Goal: Task Accomplishment & Management: Use online tool/utility

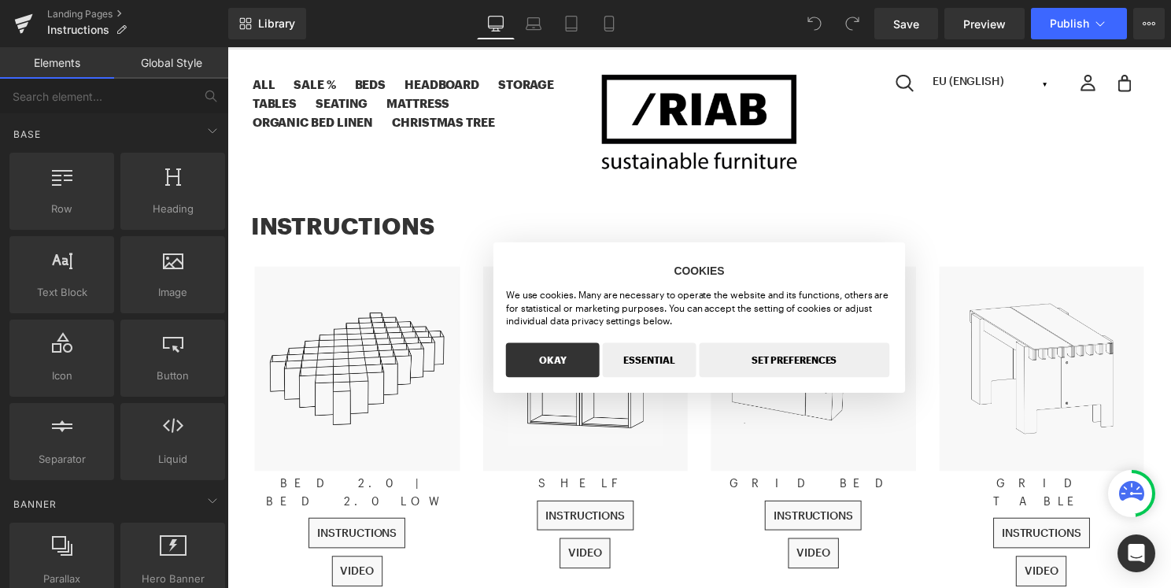
scroll to position [98, 0]
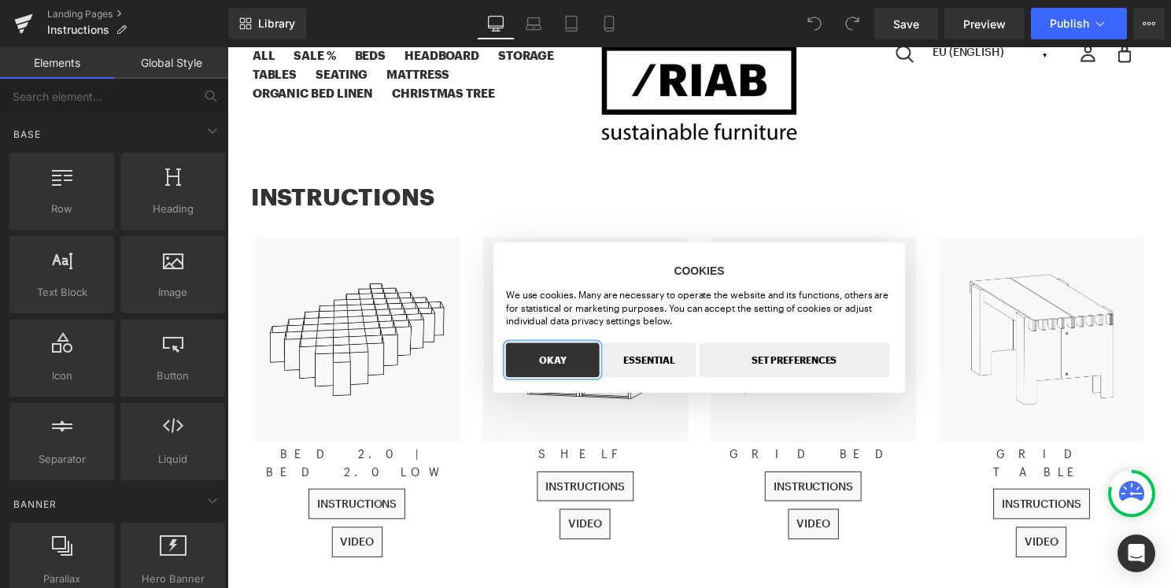
click at [568, 370] on button "OKAY" at bounding box center [555, 362] width 94 height 35
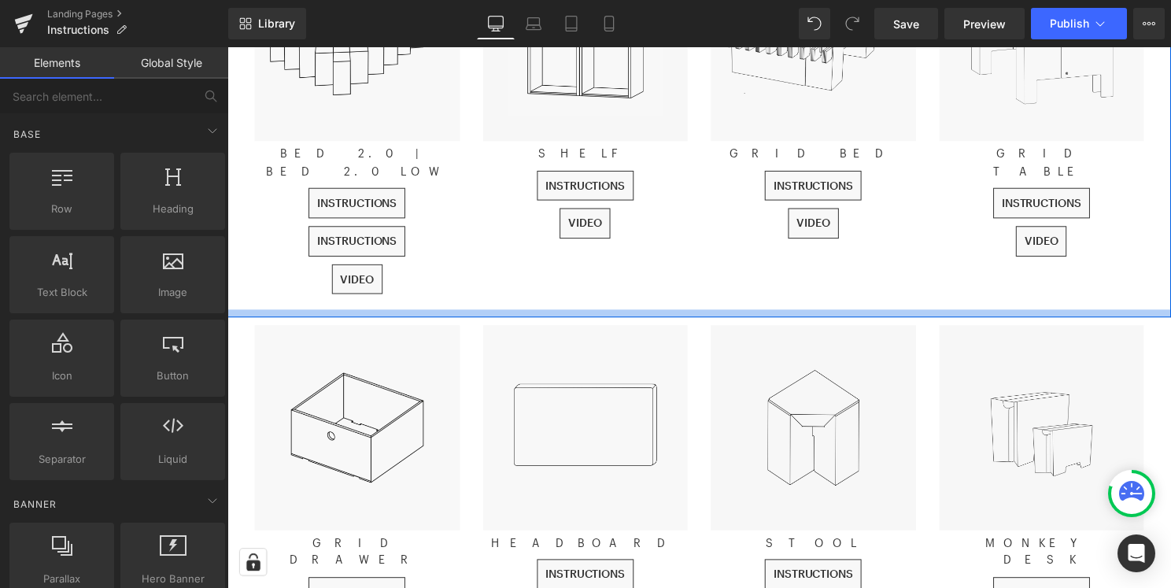
scroll to position [357, 0]
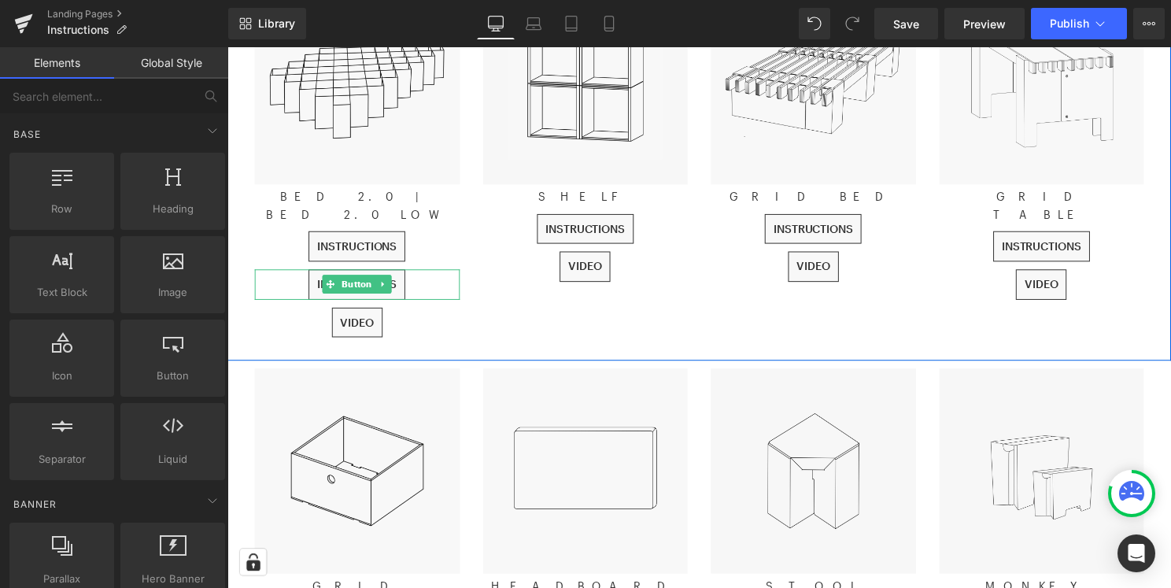
click at [418, 271] on div "INSTRUCTIONS" at bounding box center [358, 286] width 207 height 31
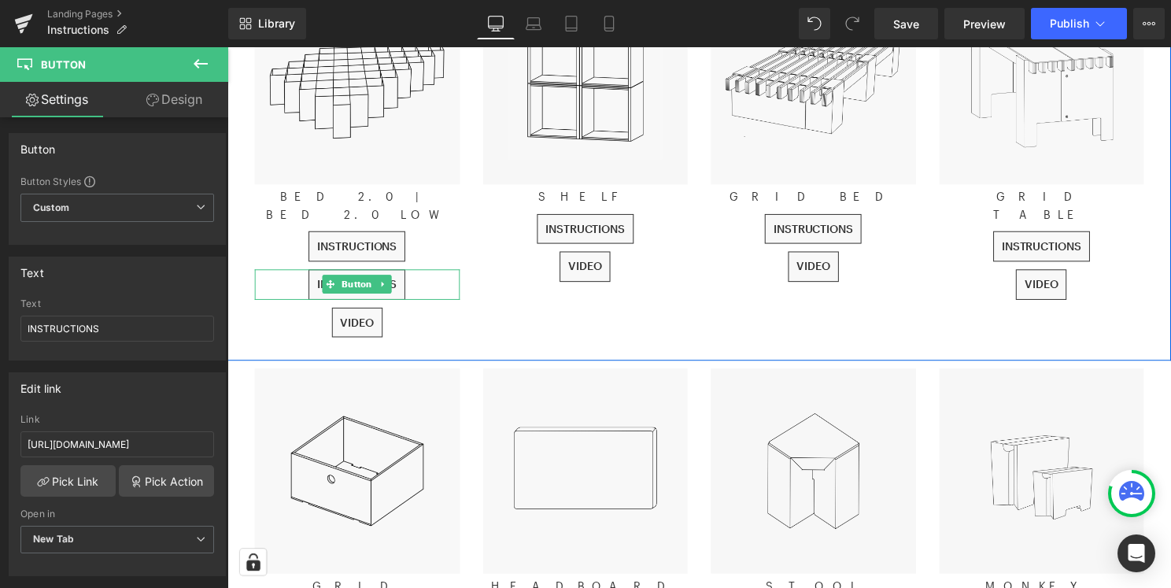
click at [430, 271] on div "INSTRUCTIONS" at bounding box center [358, 286] width 207 height 31
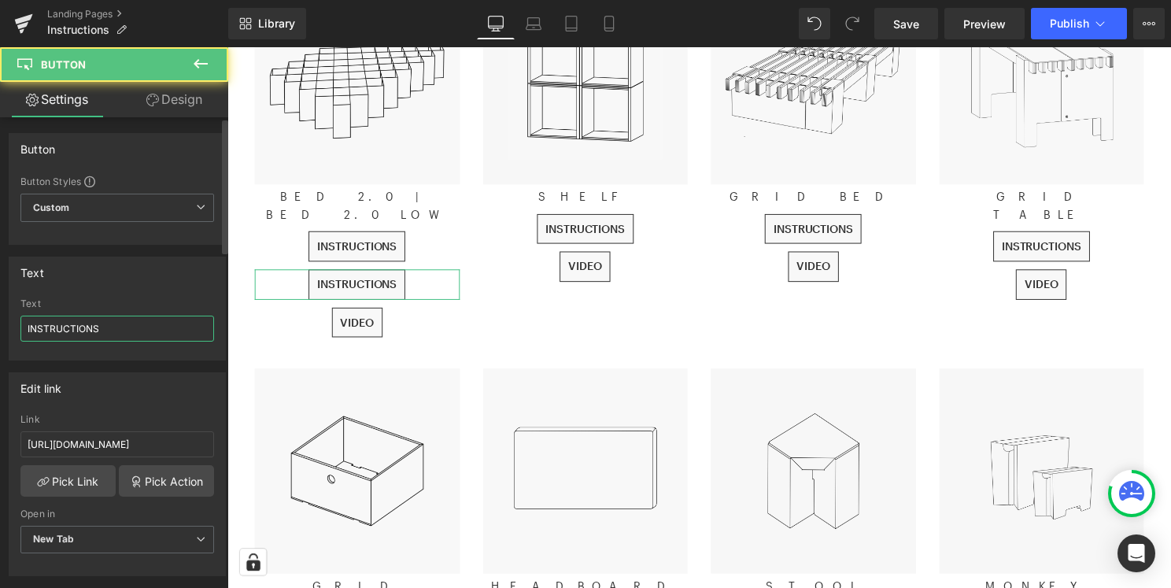
click at [98, 329] on input "INSTRUCTIONS" at bounding box center [117, 329] width 194 height 26
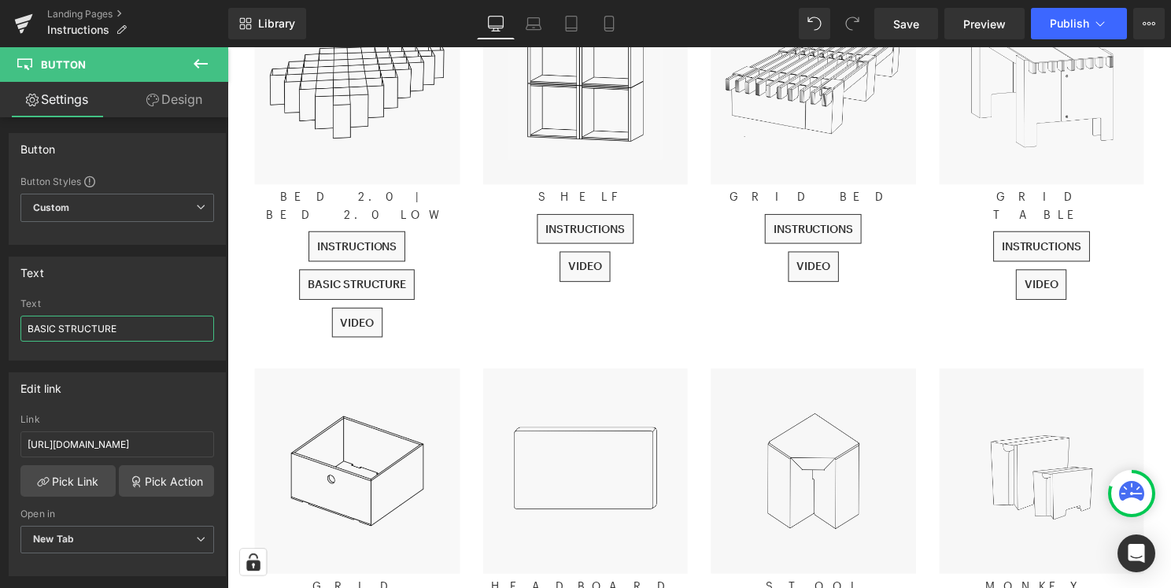
type input "BASIC STRUCTURE"
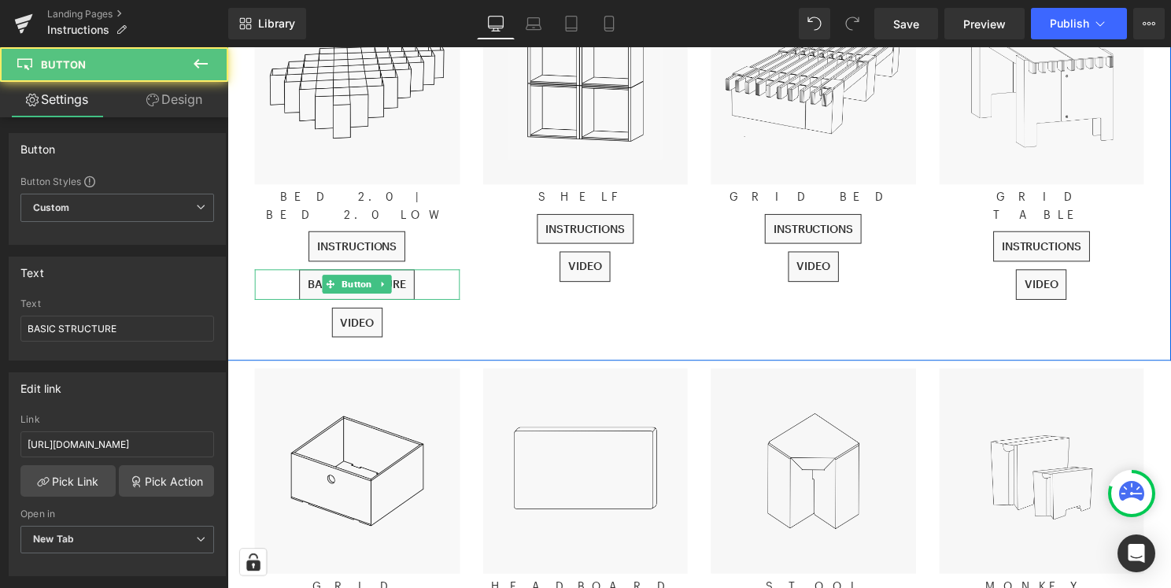
click at [430, 271] on div "BASIC STRUCTURE" at bounding box center [358, 286] width 207 height 31
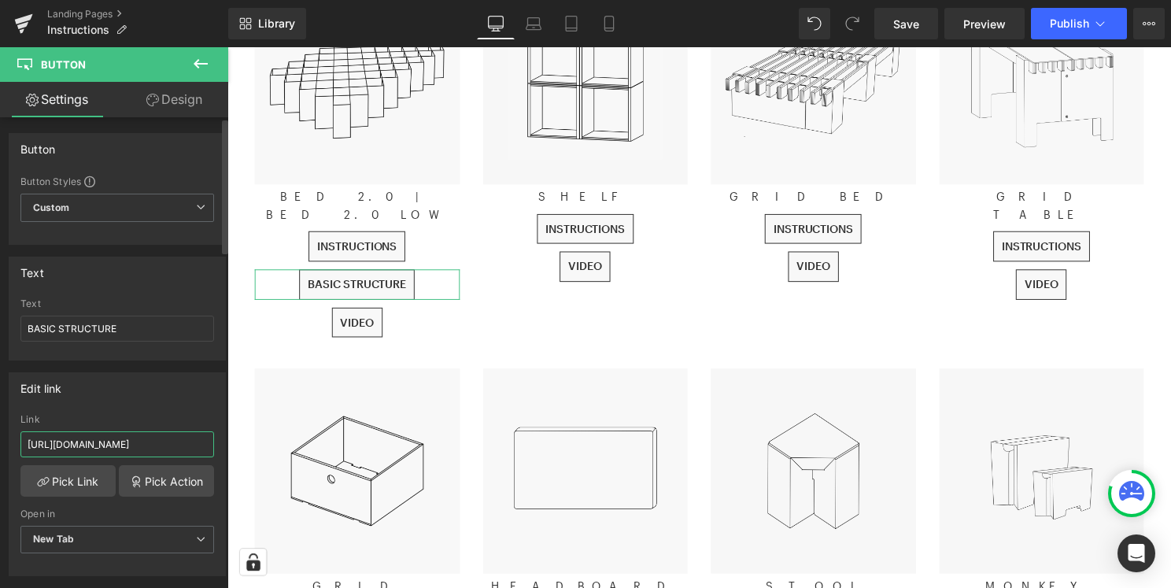
click at [130, 442] on input "https://cdn.shopify.com/s/files/1/0358/1501/files/INSTRUCTIONS_BETT_2.0_EN_2025…" at bounding box center [117, 444] width 194 height 26
paste input "594/7945/8001/files/GRUNDAUFBAU_BETT_2.0_EN_2025-V1.pdf?v=1755245807"
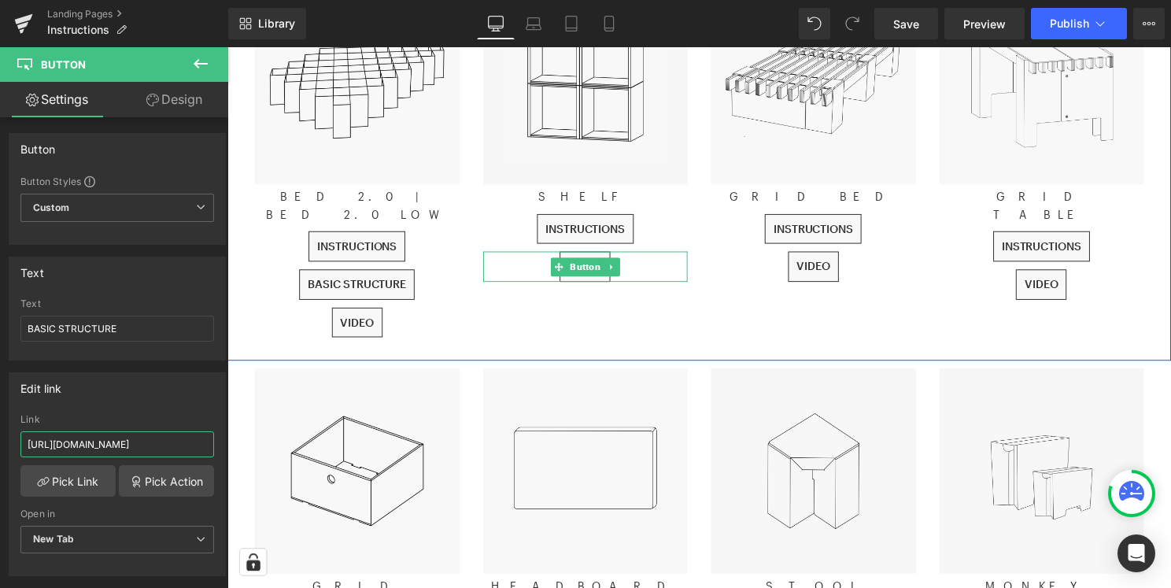
type input "https://cdn.shopify.com/s/files/1/0594/7945/8001/files/GRUNDAUFBAU_BETT_2.0_EN_…"
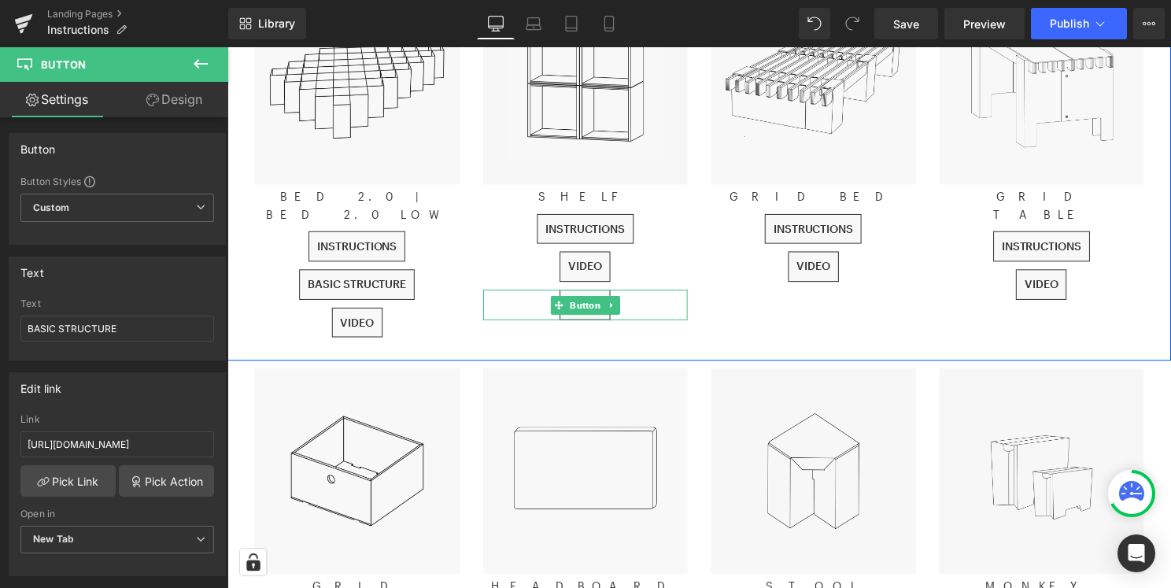
click at [638, 308] on div "VIDEO" at bounding box center [589, 307] width 207 height 31
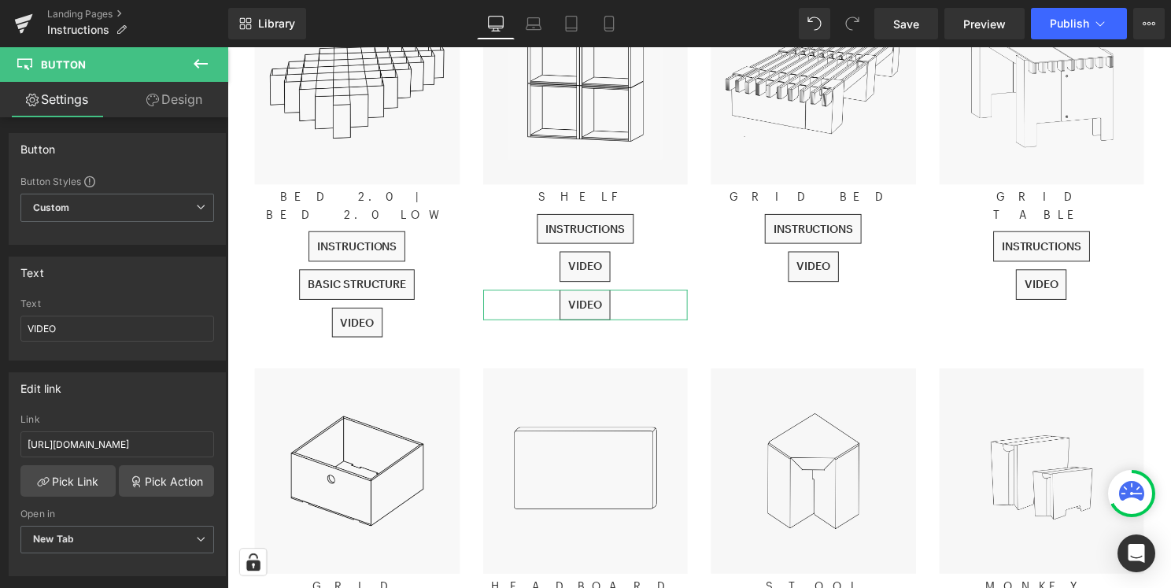
click at [182, 107] on link "Design" at bounding box center [174, 99] width 114 height 35
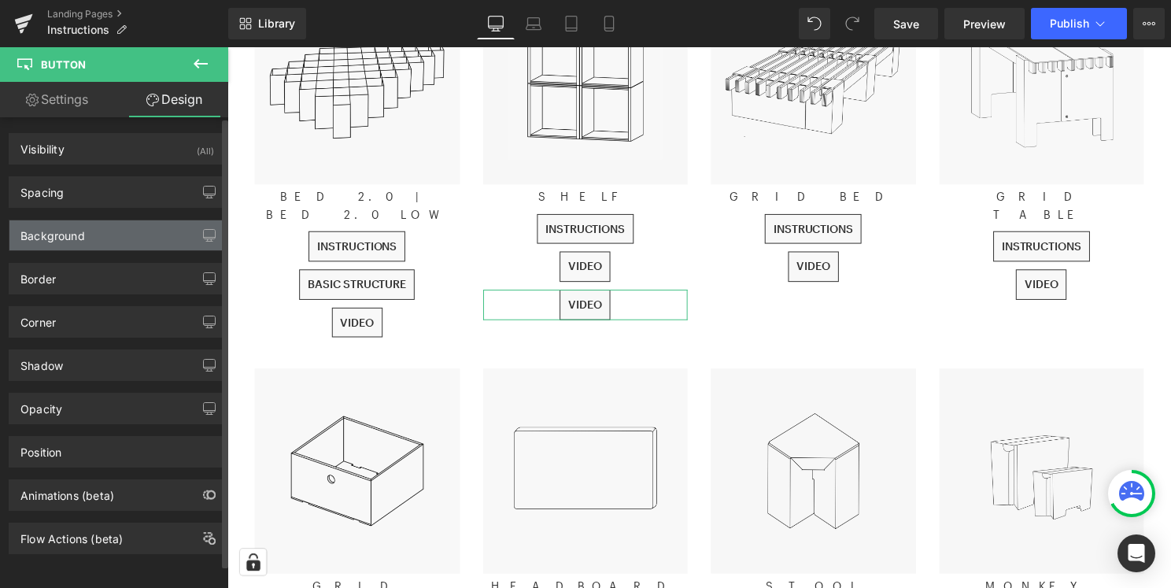
click at [109, 239] on div "Background" at bounding box center [117, 235] width 216 height 30
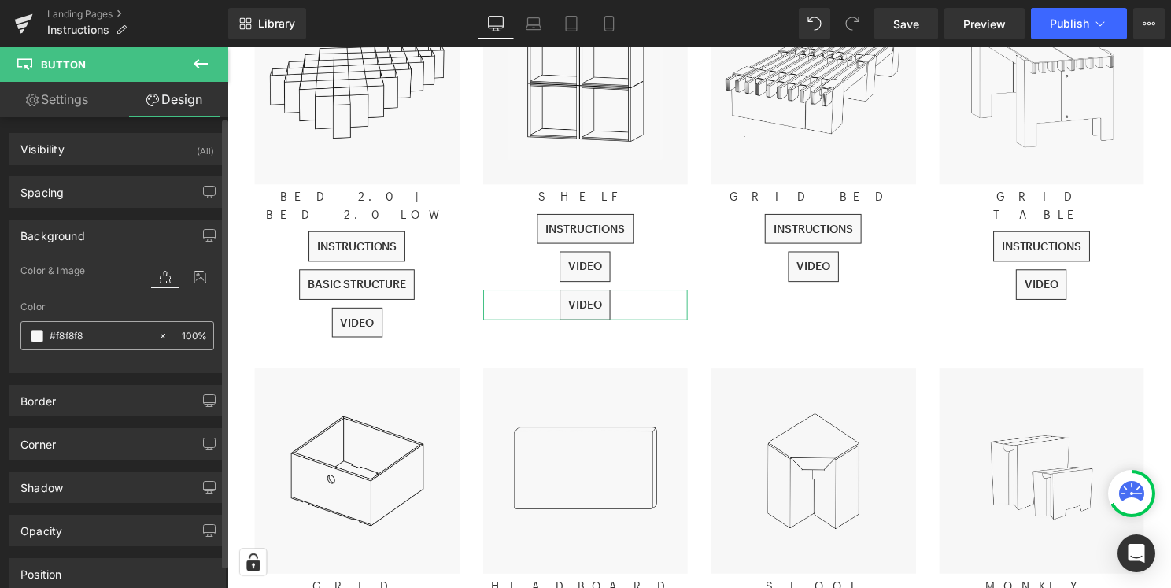
click at [161, 334] on icon at bounding box center [163, 335] width 5 height 5
type input "none"
type input "0"
click at [83, 338] on input "none" at bounding box center [100, 335] width 101 height 17
type input "FFF"
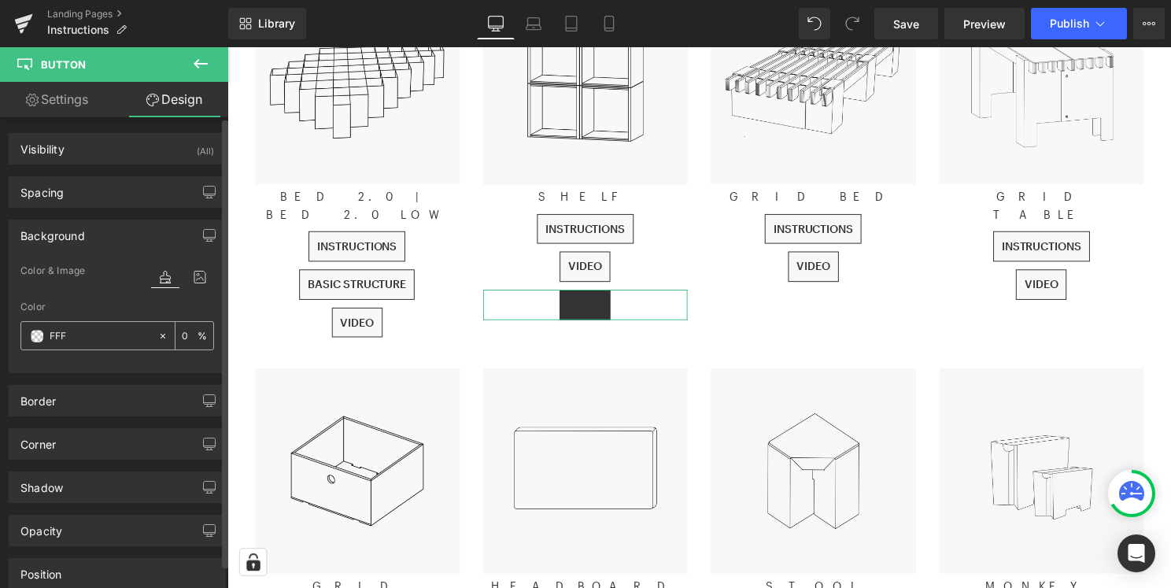
type input "100"
type input "FFFFF"
type input "0"
type input "FFFFFF"
type input "100"
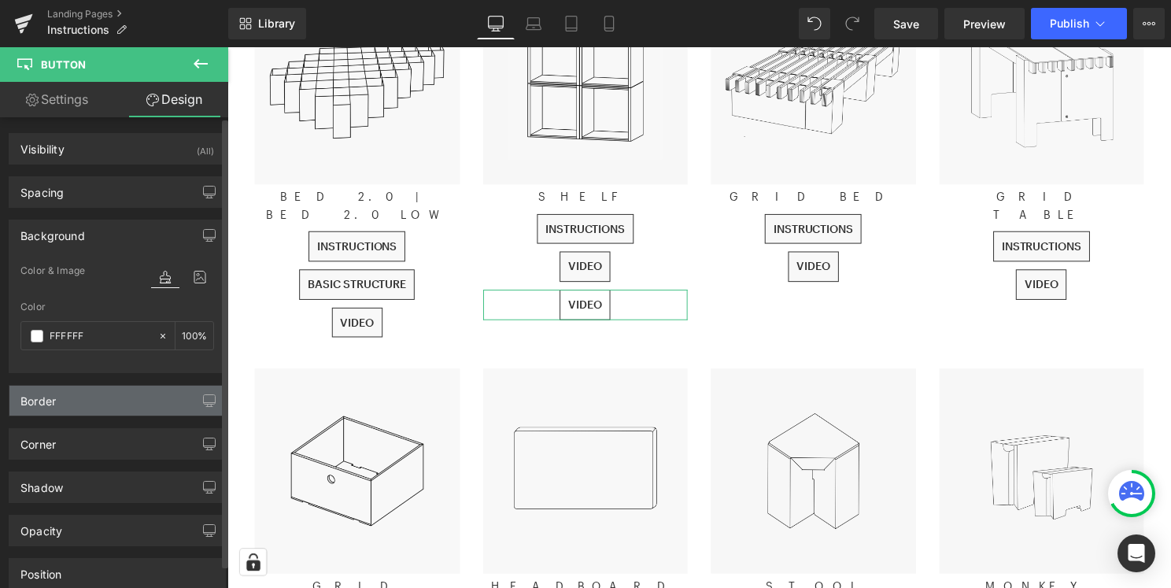
type input "#ffffff"
click at [144, 399] on div "Border" at bounding box center [117, 401] width 216 height 30
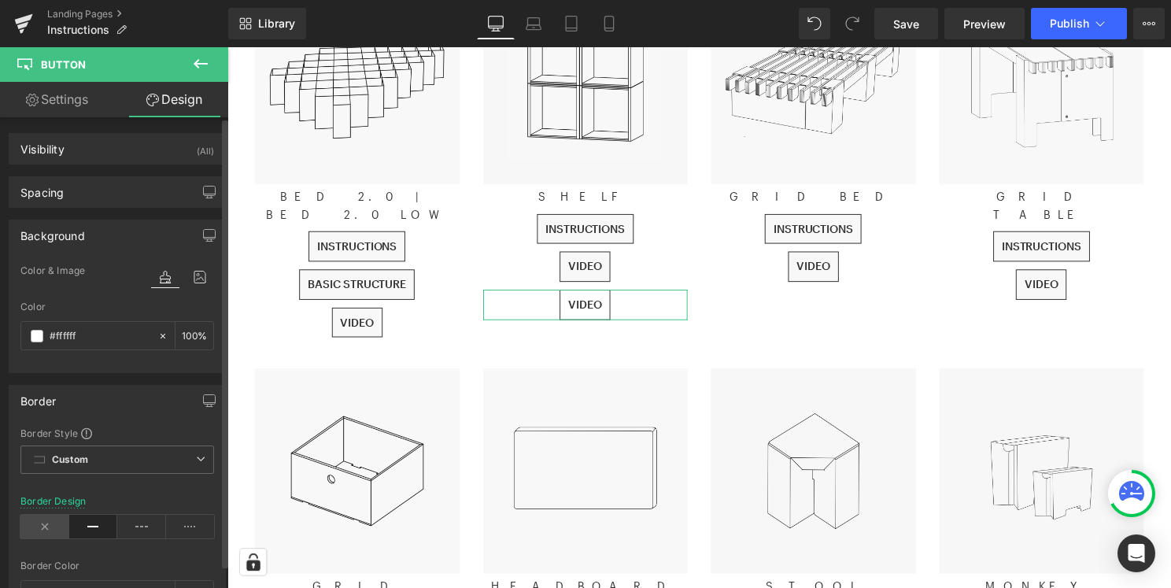
click at [42, 530] on icon at bounding box center [44, 527] width 49 height 24
click at [78, 102] on link "Settings" at bounding box center [57, 99] width 114 height 35
type input "#ffffff"
type input "100"
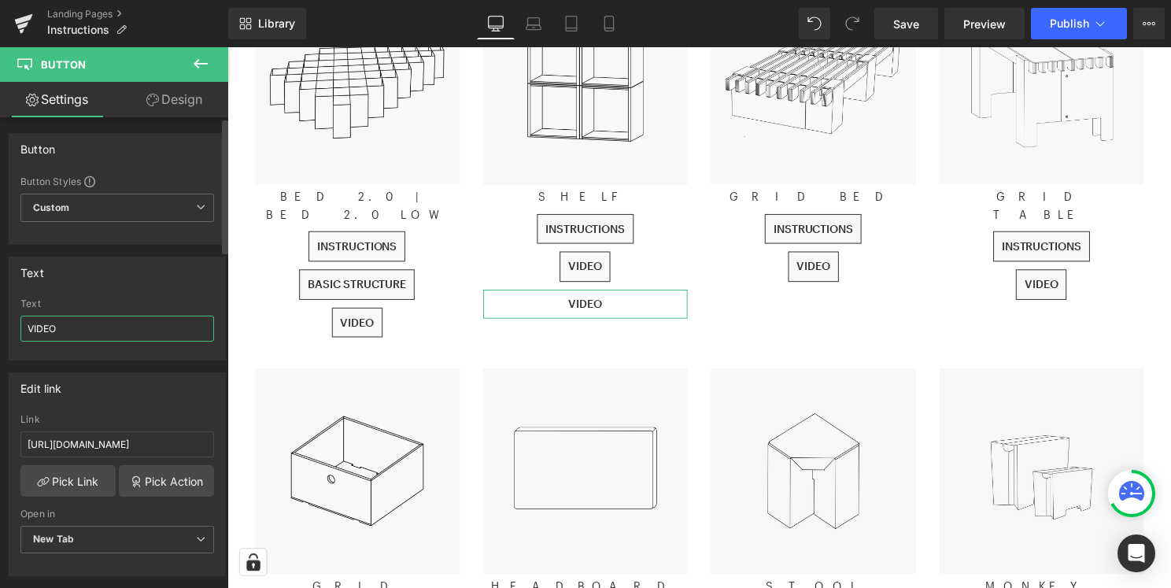
click at [85, 329] on input "VIDEO" at bounding box center [117, 329] width 194 height 26
click at [160, 440] on input "[URL][DOMAIN_NAME]" at bounding box center [117, 444] width 194 height 26
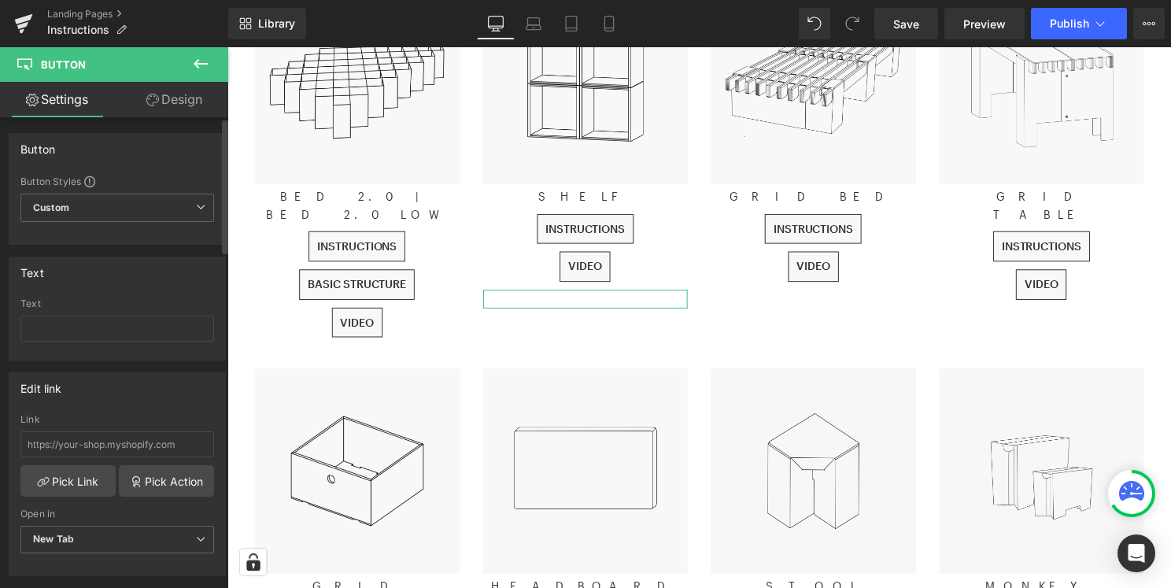
click at [214, 373] on div "Edit link" at bounding box center [117, 388] width 216 height 30
click at [606, 27] on icon at bounding box center [609, 24] width 16 height 16
type input "10"
type input "100"
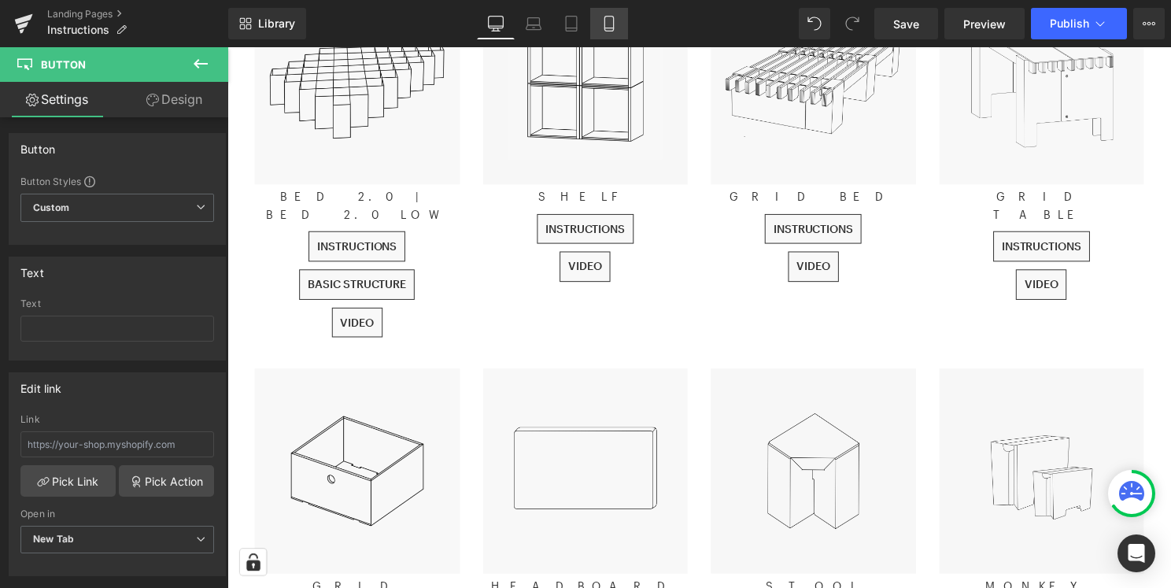
scroll to position [237, 0]
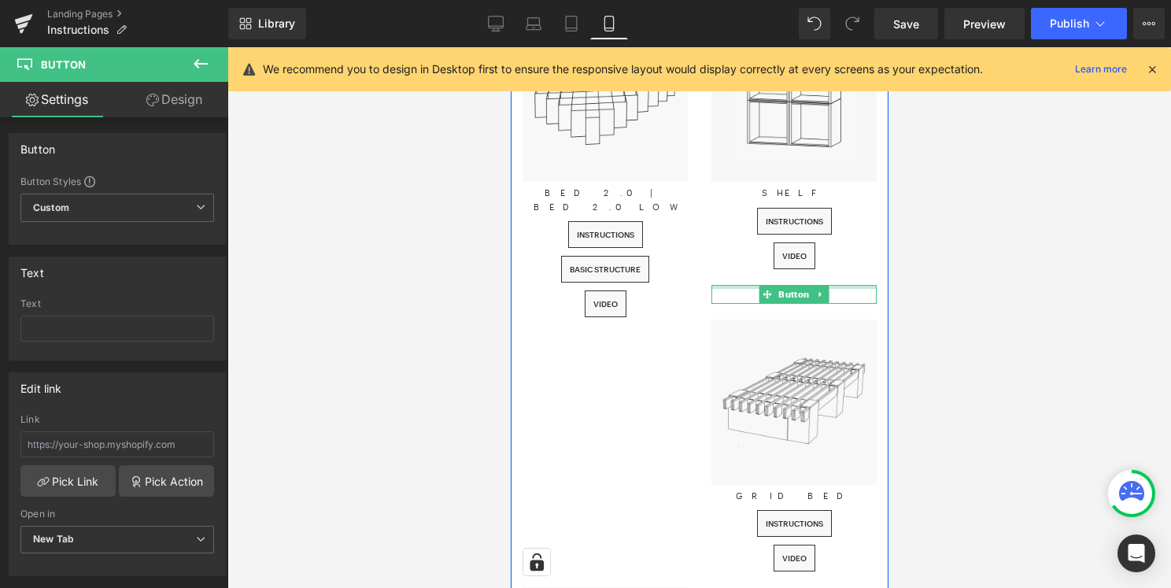
click at [829, 287] on div at bounding box center [793, 287] width 165 height 4
click at [833, 297] on div at bounding box center [793, 294] width 165 height 19
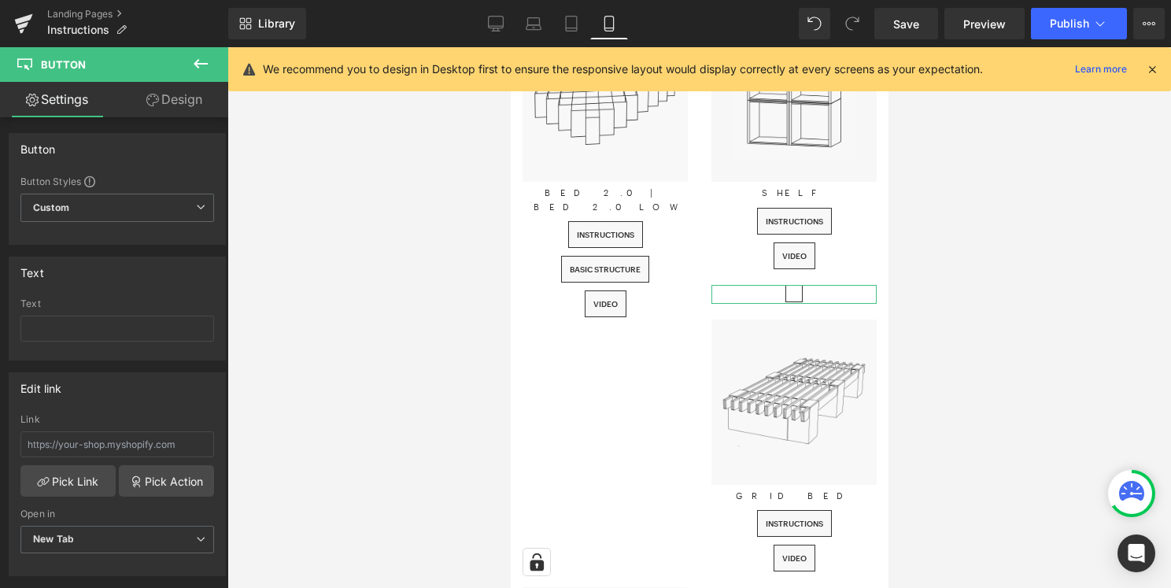
click at [181, 105] on link "Design" at bounding box center [174, 99] width 114 height 35
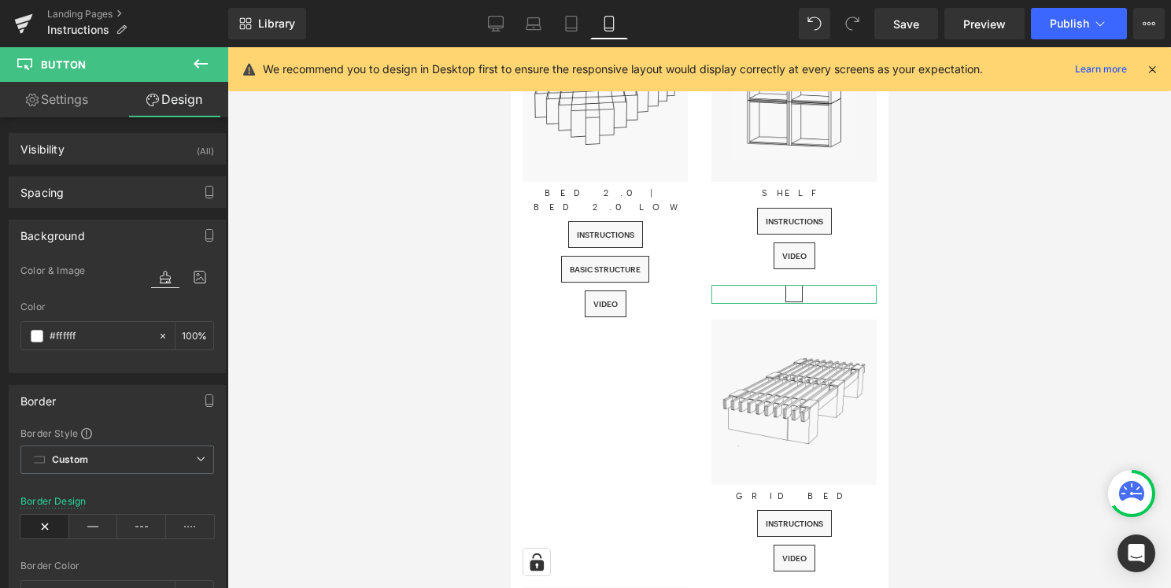
type input "100"
click at [50, 523] on icon at bounding box center [44, 527] width 49 height 24
click at [920, 28] on link "Save" at bounding box center [906, 23] width 64 height 31
click at [1055, 20] on span "Publish" at bounding box center [1069, 23] width 39 height 13
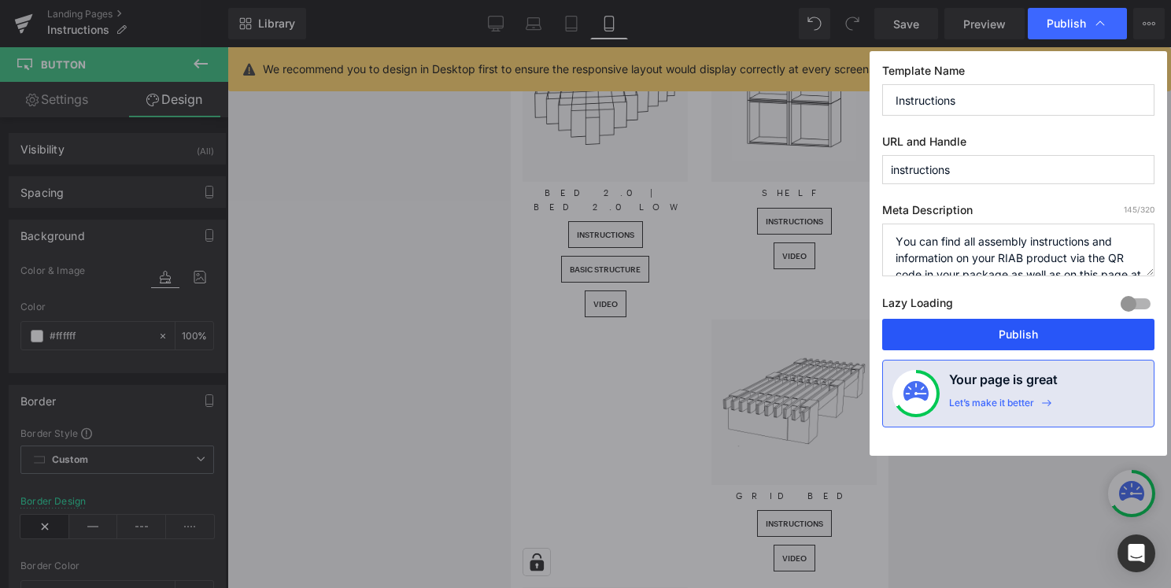
click at [978, 323] on button "Publish" at bounding box center [1018, 334] width 272 height 31
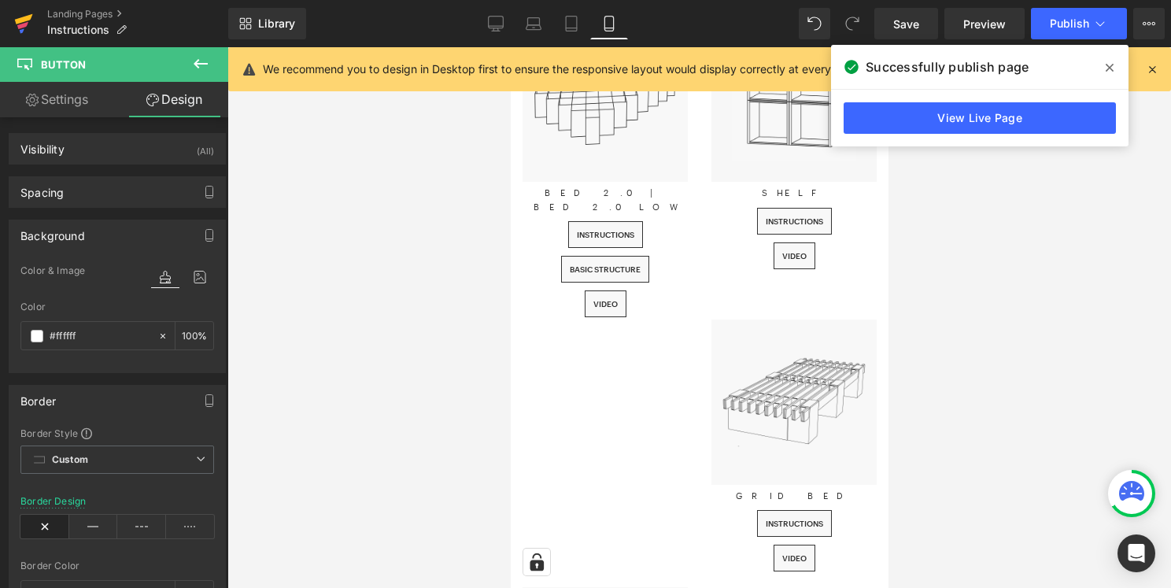
click at [18, 22] on icon at bounding box center [24, 19] width 18 height 10
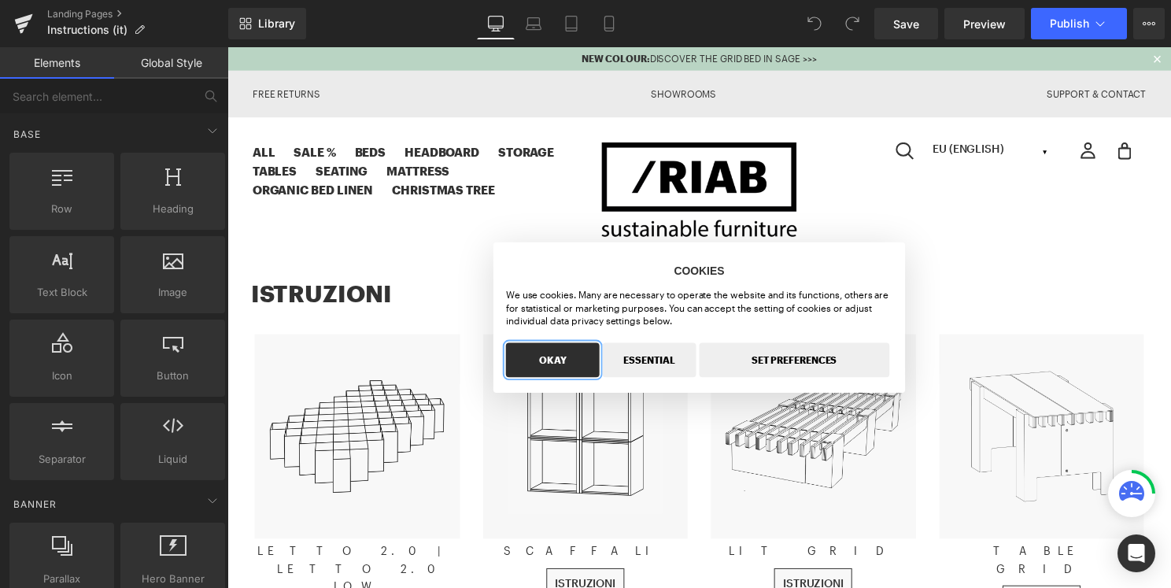
click at [541, 356] on button "OKAY" at bounding box center [555, 362] width 94 height 35
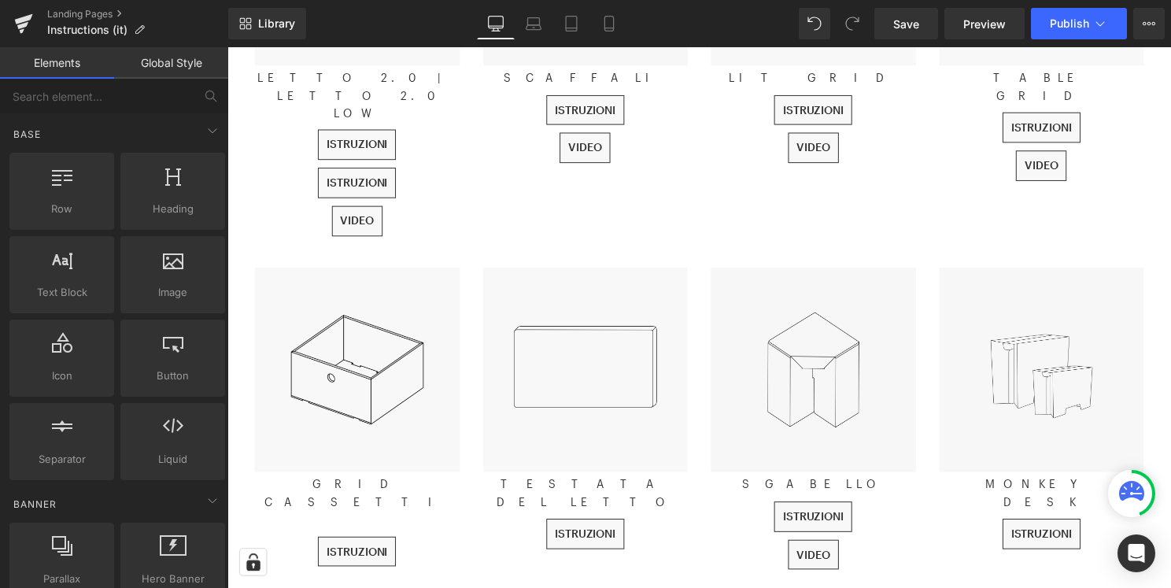
scroll to position [500, 0]
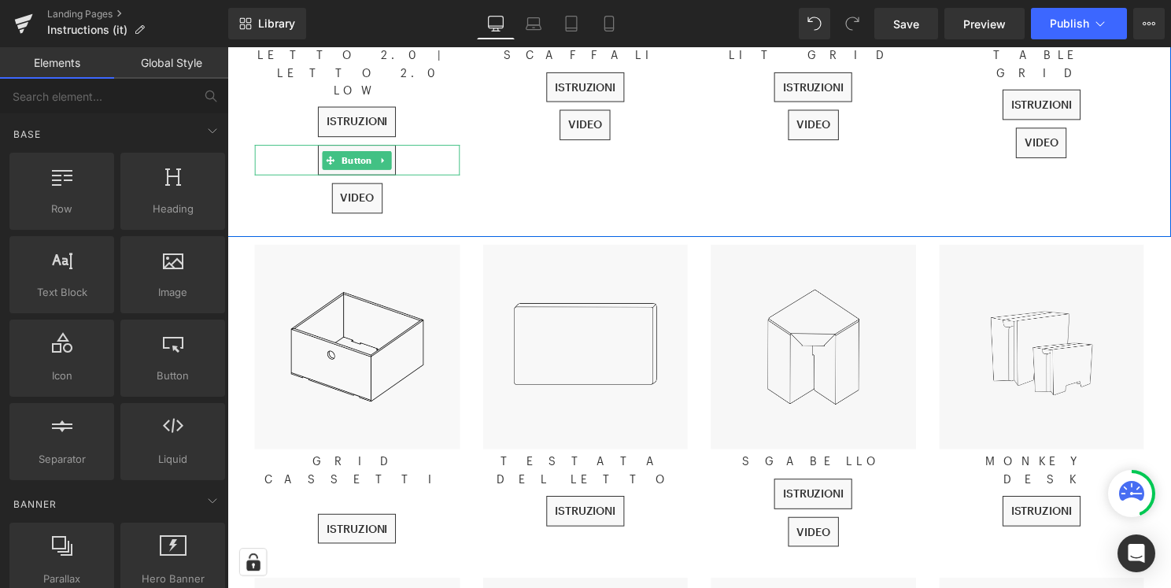
click at [424, 146] on div "istruzioni" at bounding box center [358, 161] width 207 height 31
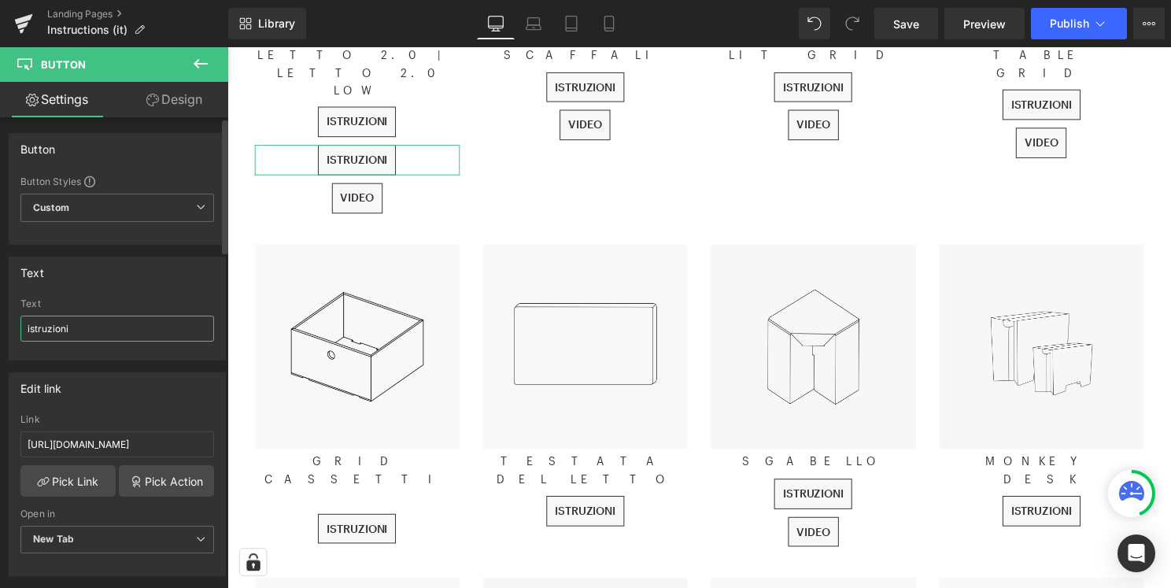
click at [115, 334] on input "istruzioni" at bounding box center [117, 329] width 194 height 26
click at [90, 327] on input "STRUTTURA BASE" at bounding box center [117, 329] width 194 height 26
type input "STRUTTURA DI BASE"
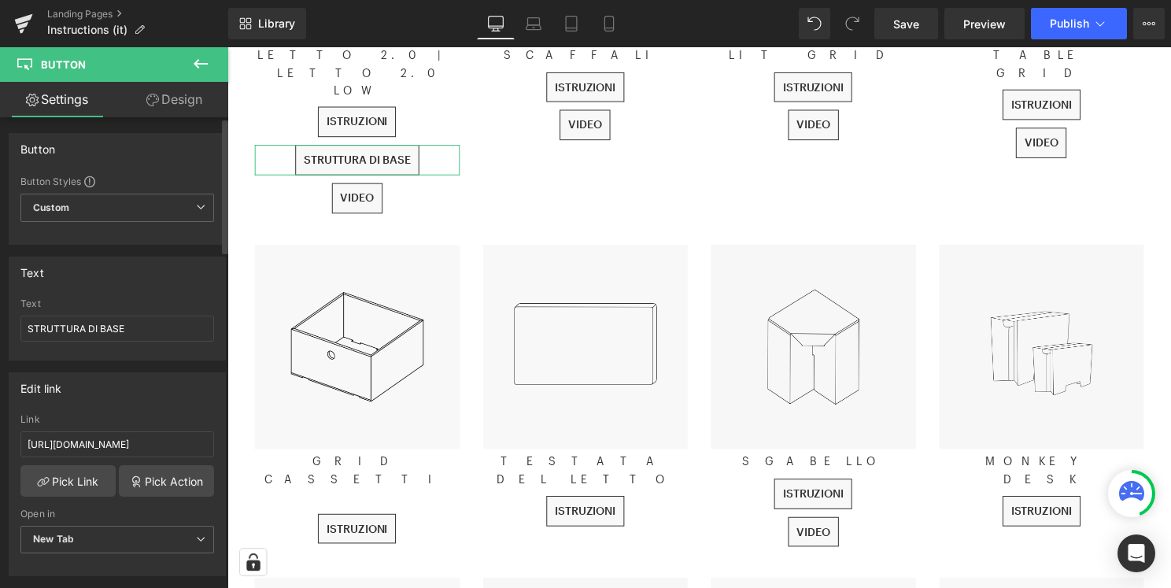
click at [135, 291] on div "Text STRUTTURA DI BASE Text STRUTTURA DI BASE" at bounding box center [117, 309] width 217 height 104
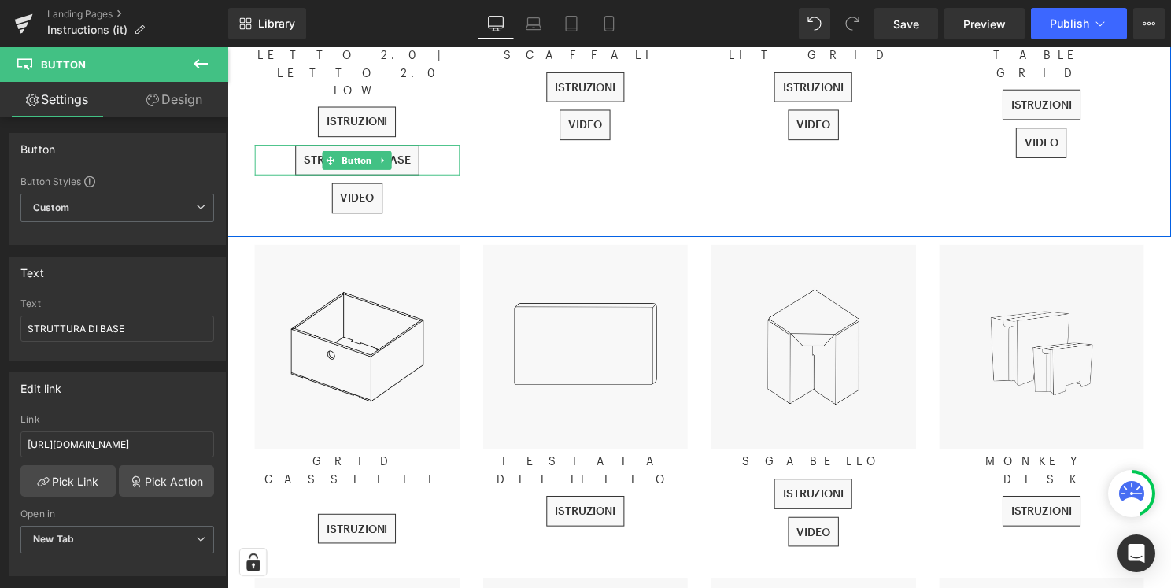
click at [447, 146] on div "STRUTTURA DI BASE" at bounding box center [358, 161] width 207 height 31
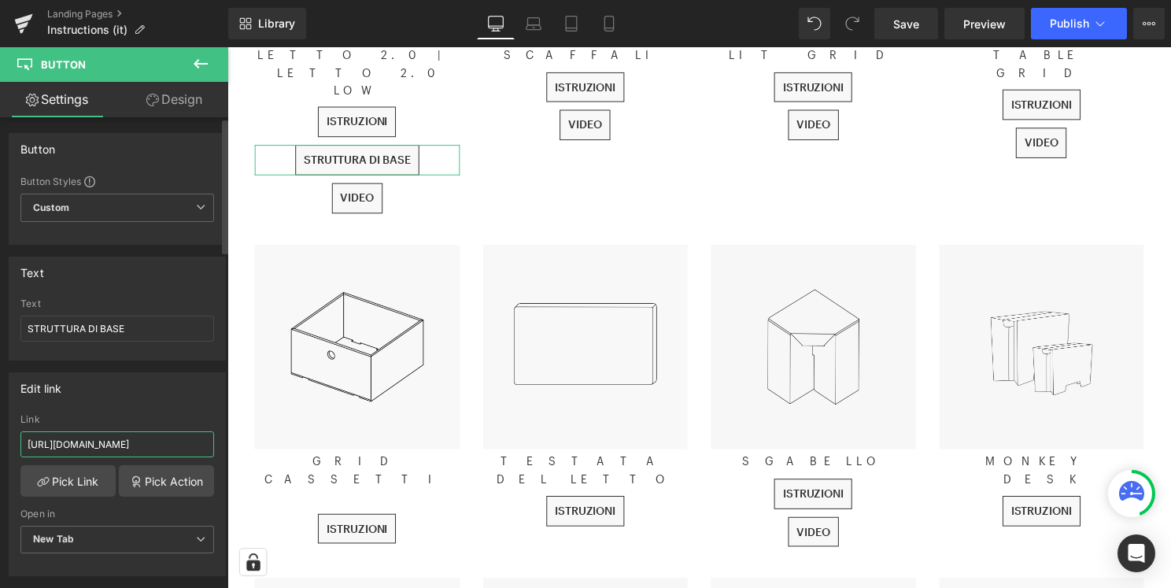
click at [120, 451] on input "[URL][DOMAIN_NAME]" at bounding box center [117, 444] width 194 height 26
paste input "594/7945/8001/files/GRUNDAUFBAU_BETT_2.0_IT_2025-V1.pdf?v=1755245818"
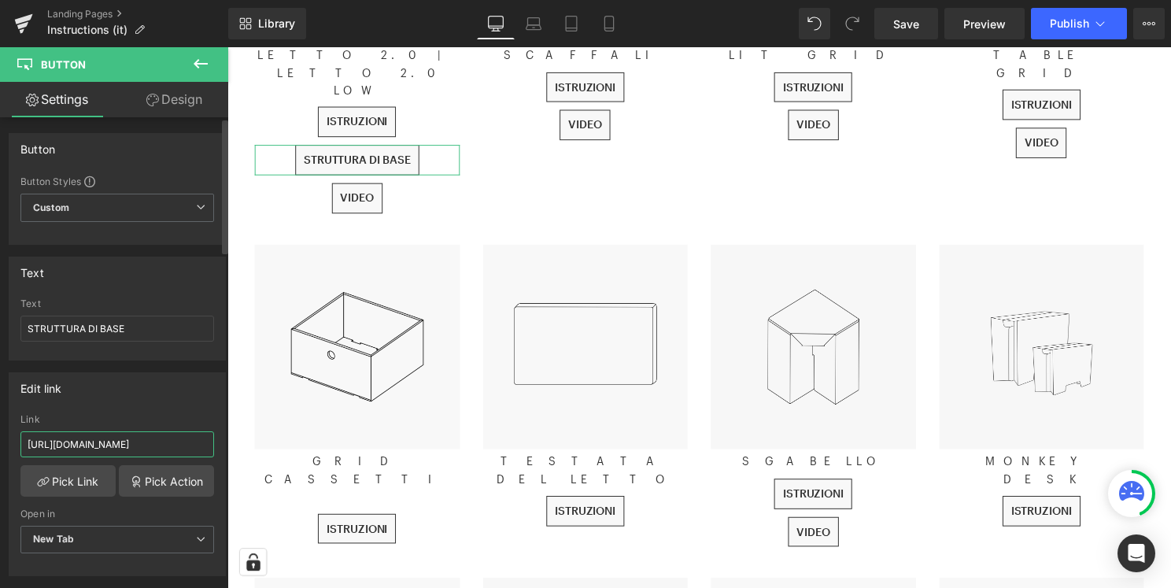
type input "[URL][DOMAIN_NAME]"
click at [166, 412] on div "Edit link [URL][DOMAIN_NAME] Link [URL][DOMAIN_NAME] Pick Link Pick Action Curr…" at bounding box center [117, 474] width 217 height 204
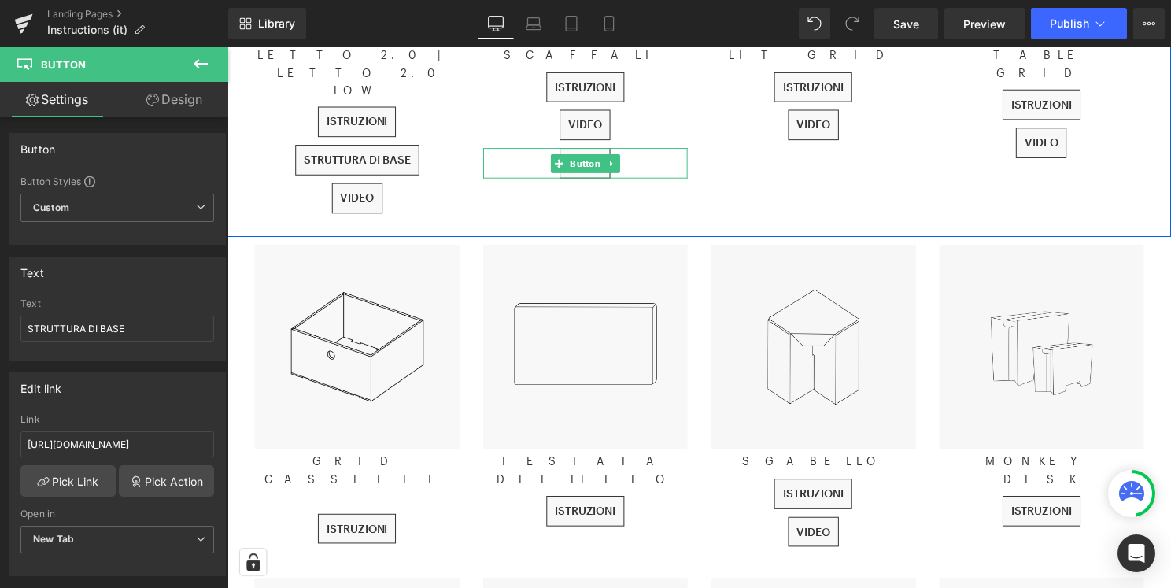
click at [644, 157] on div "VIDEO" at bounding box center [589, 164] width 207 height 31
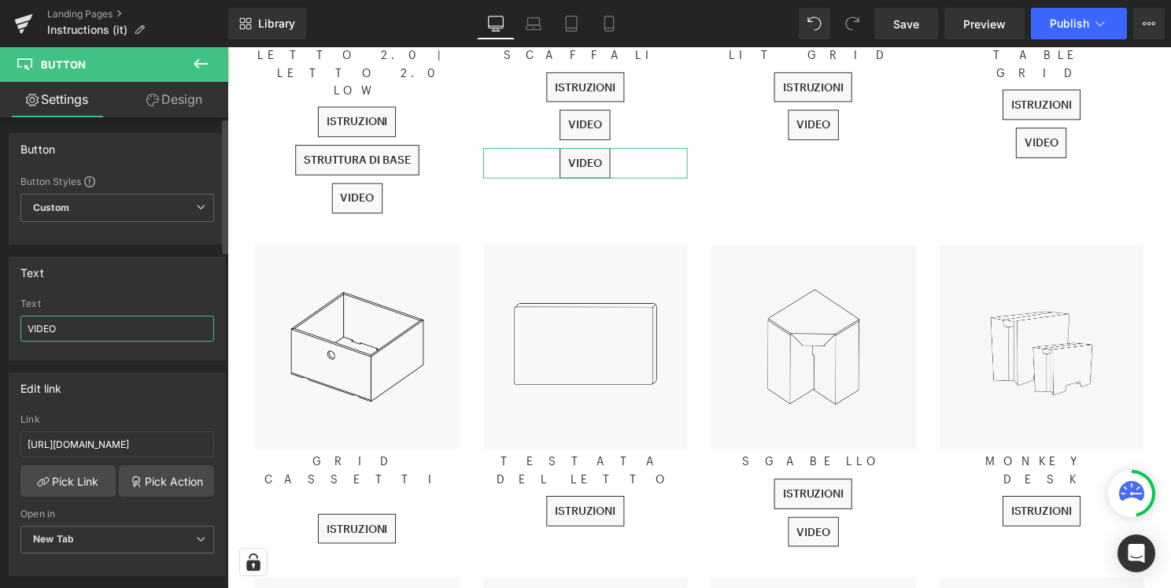
click at [92, 332] on input "VIDEO" at bounding box center [117, 329] width 194 height 26
click at [129, 448] on input "[URL][DOMAIN_NAME]" at bounding box center [117, 444] width 194 height 26
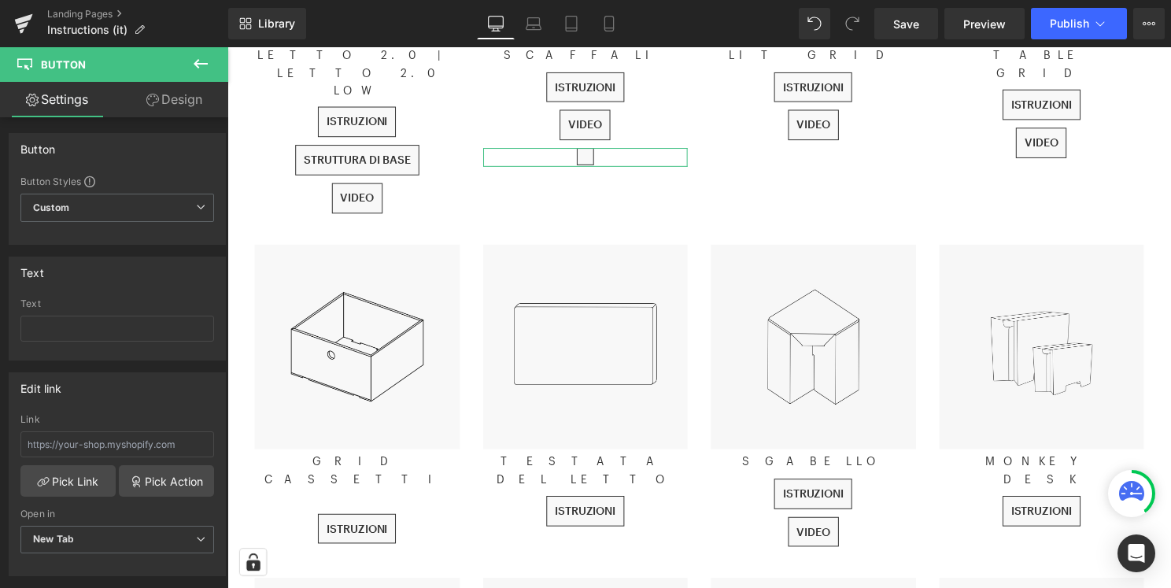
click at [176, 109] on link "Design" at bounding box center [174, 99] width 114 height 35
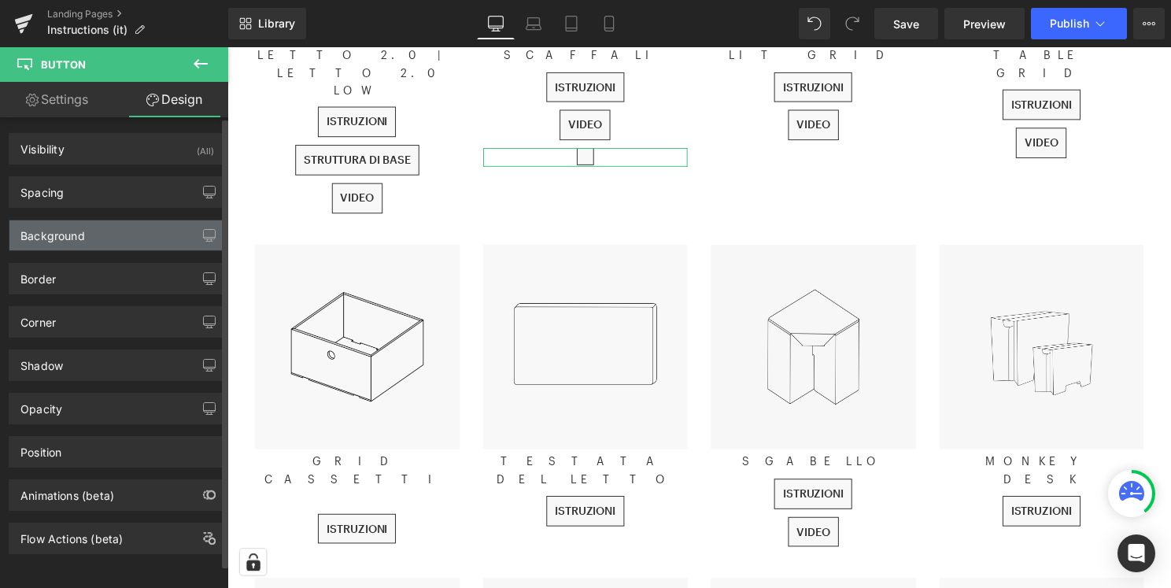
click at [127, 234] on div "Background" at bounding box center [117, 235] width 216 height 30
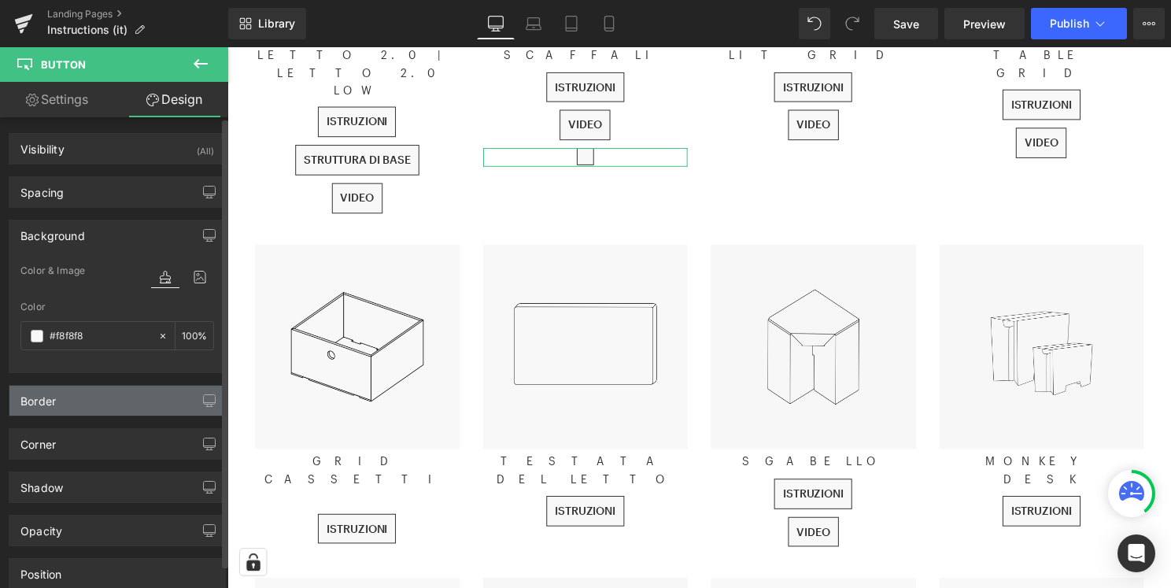
click at [76, 412] on div "Border" at bounding box center [117, 401] width 216 height 30
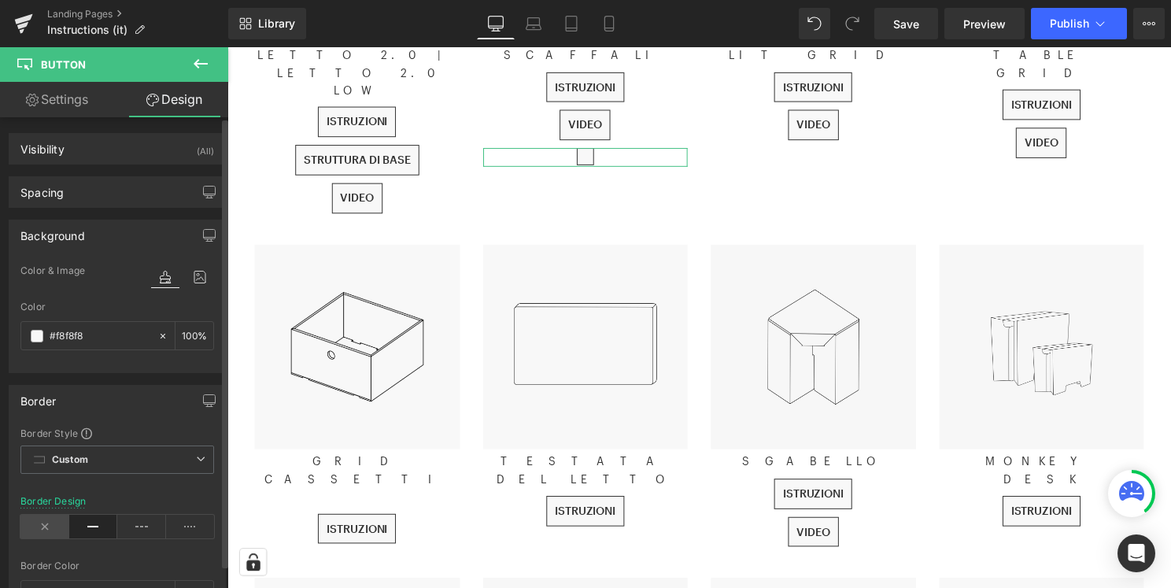
click at [46, 522] on icon at bounding box center [44, 527] width 49 height 24
click at [161, 337] on icon at bounding box center [162, 335] width 11 height 11
type input "none"
type input "0"
click at [93, 342] on input "none" at bounding box center [100, 335] width 101 height 17
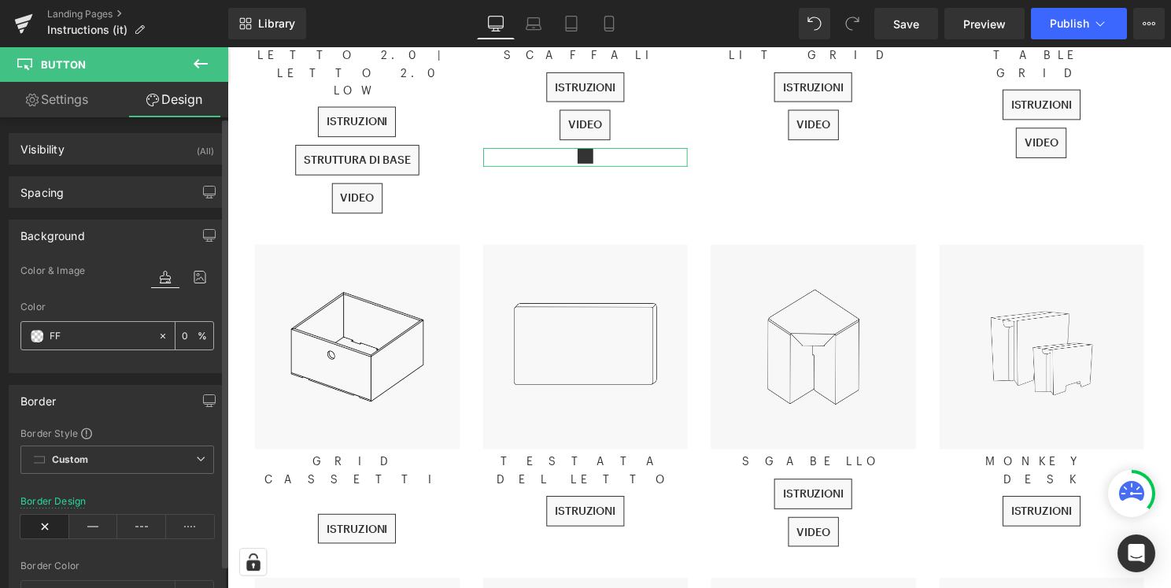
type input "FFF"
type input "100"
type input "FFFFF"
type input "0"
type input "FFFFFF"
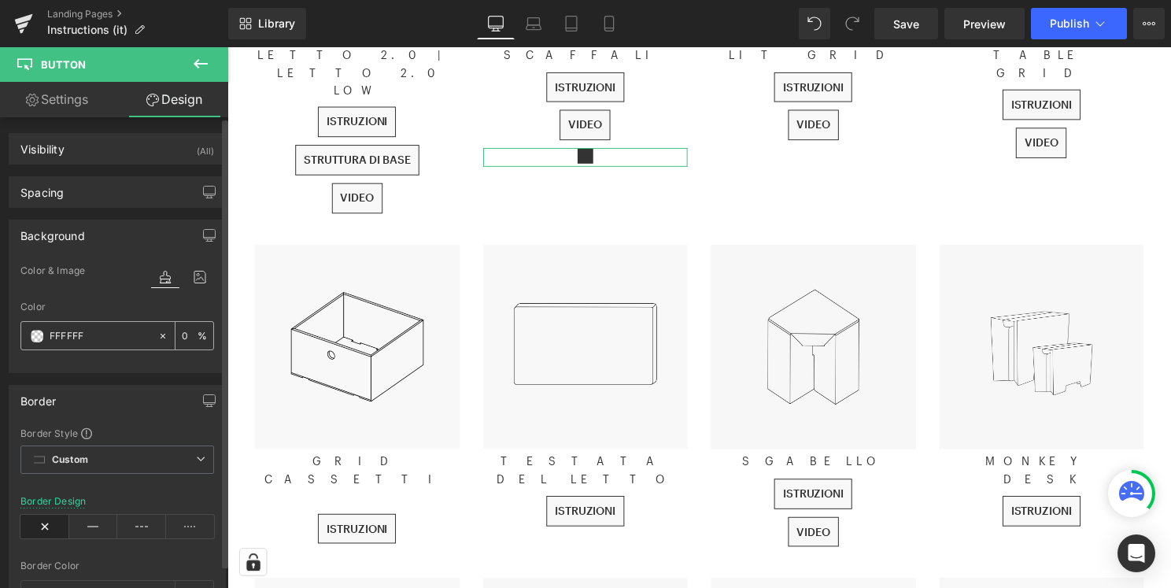
type input "100"
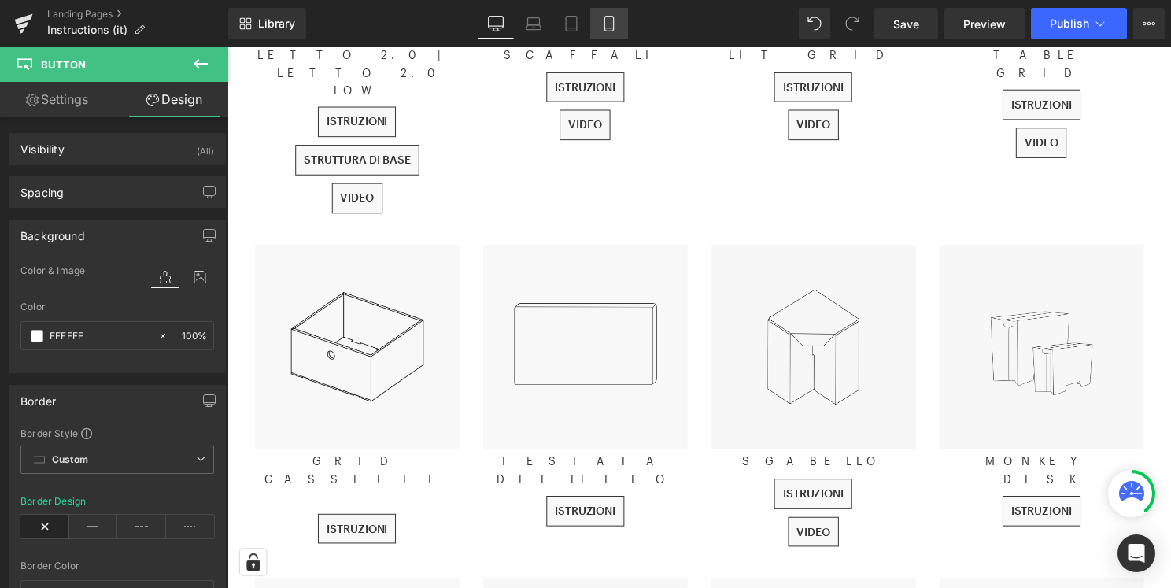
type input "#ffffff"
click at [616, 24] on icon at bounding box center [609, 24] width 16 height 16
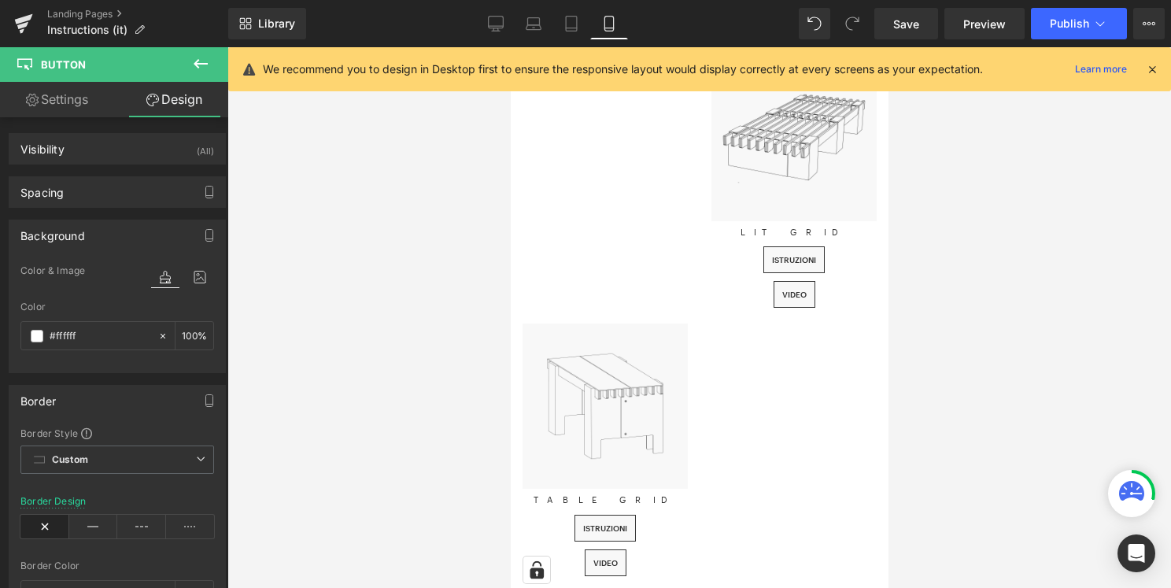
scroll to position [380, 0]
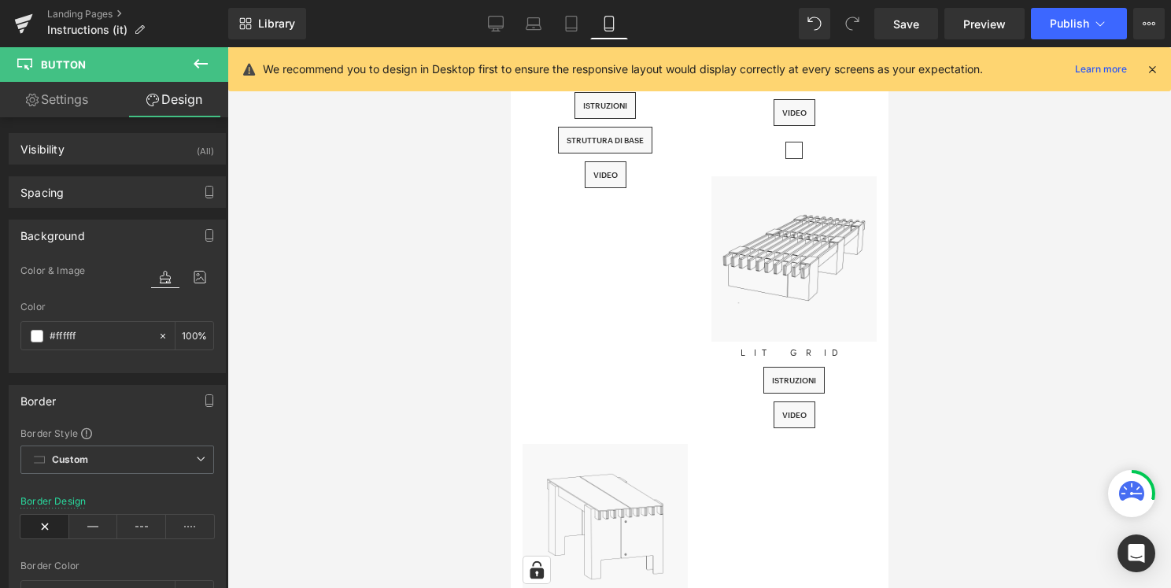
type input "100"
type input "0.5"
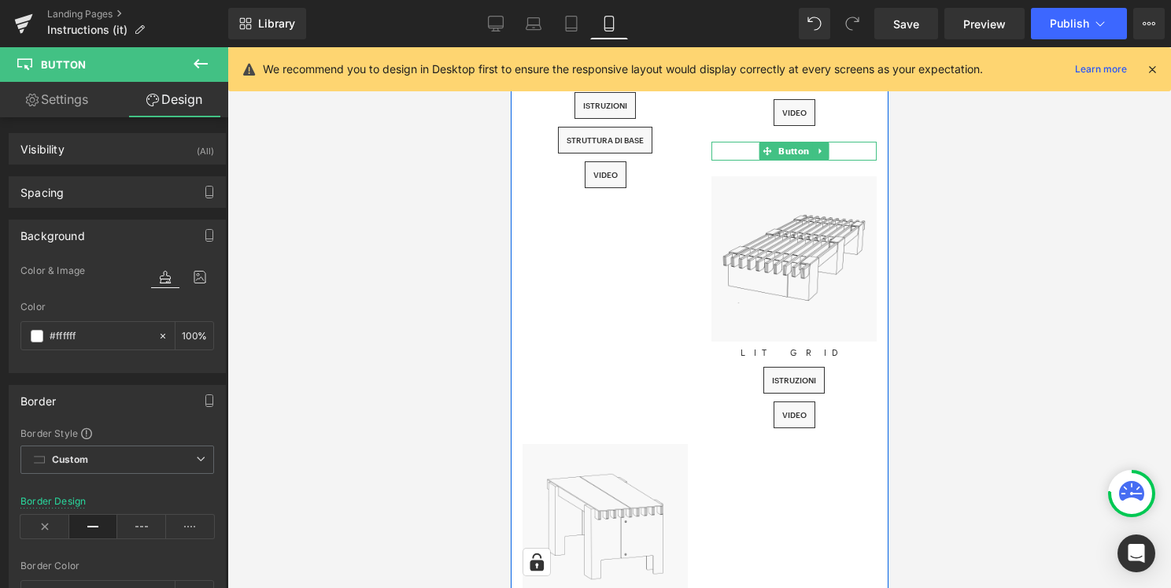
click at [849, 146] on div at bounding box center [793, 151] width 165 height 19
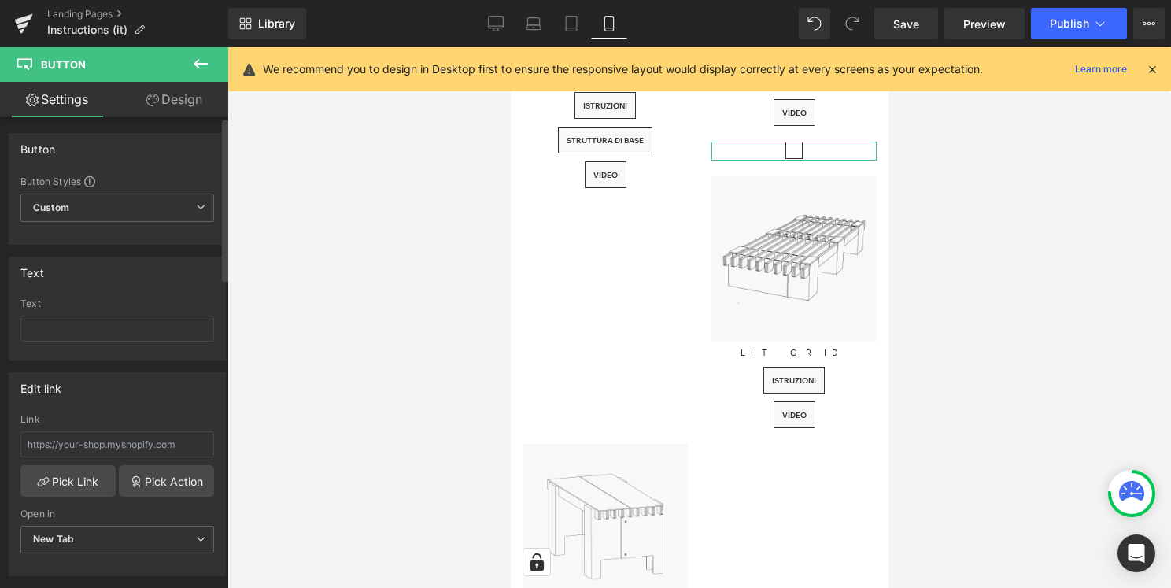
click at [170, 129] on div "Button Button Styles Custom Custom Setup Global Style Custom Setup Global Style…" at bounding box center [117, 183] width 235 height 124
click at [179, 115] on link "Design" at bounding box center [174, 99] width 114 height 35
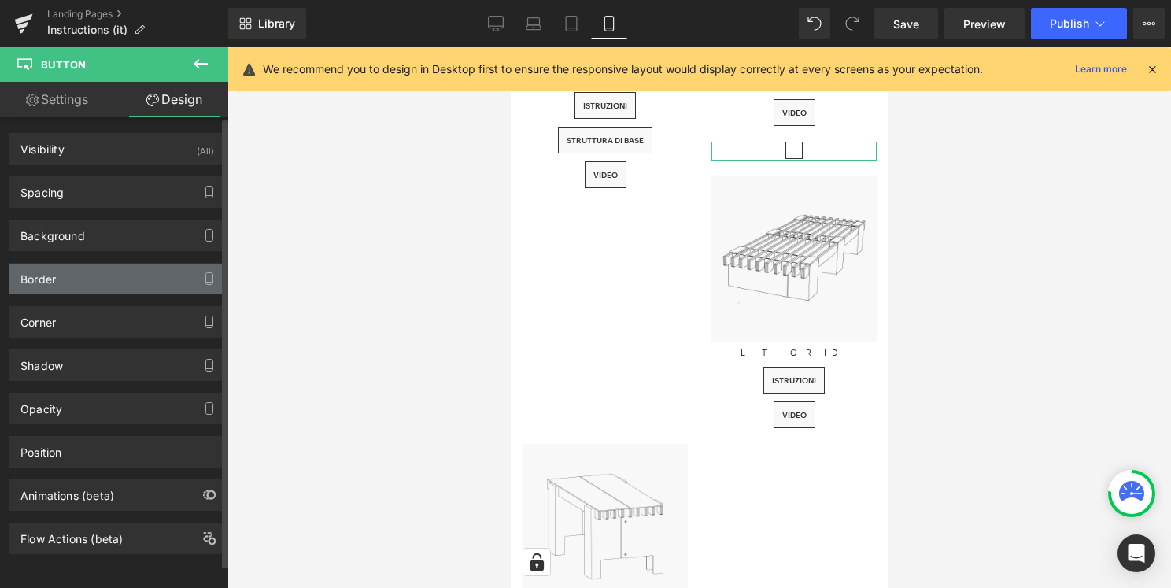
click at [93, 280] on div "Border" at bounding box center [117, 279] width 216 height 30
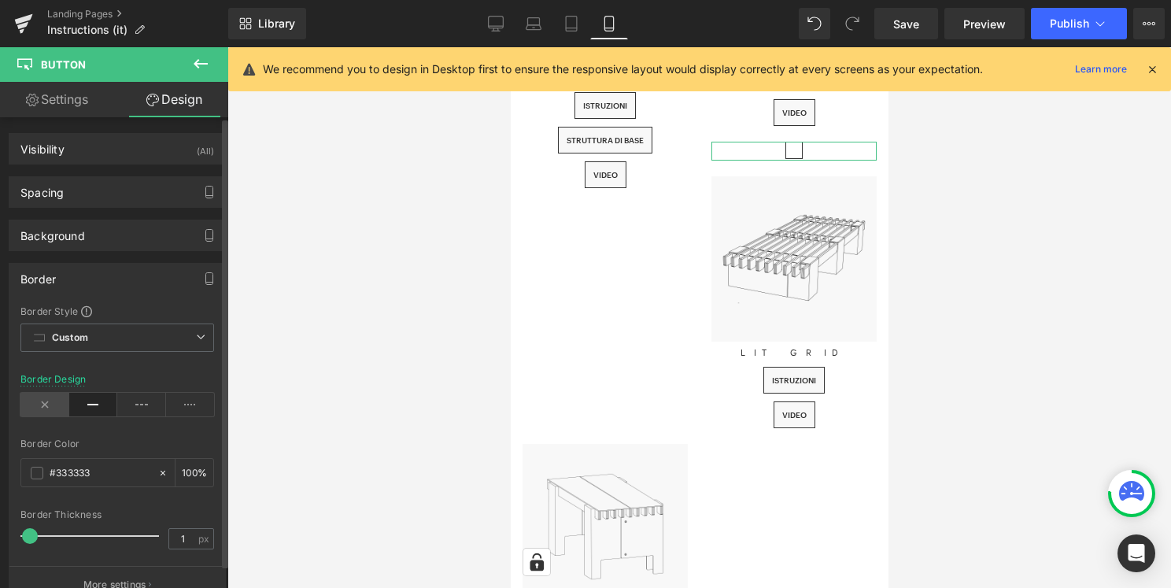
click at [53, 393] on icon at bounding box center [44, 405] width 49 height 24
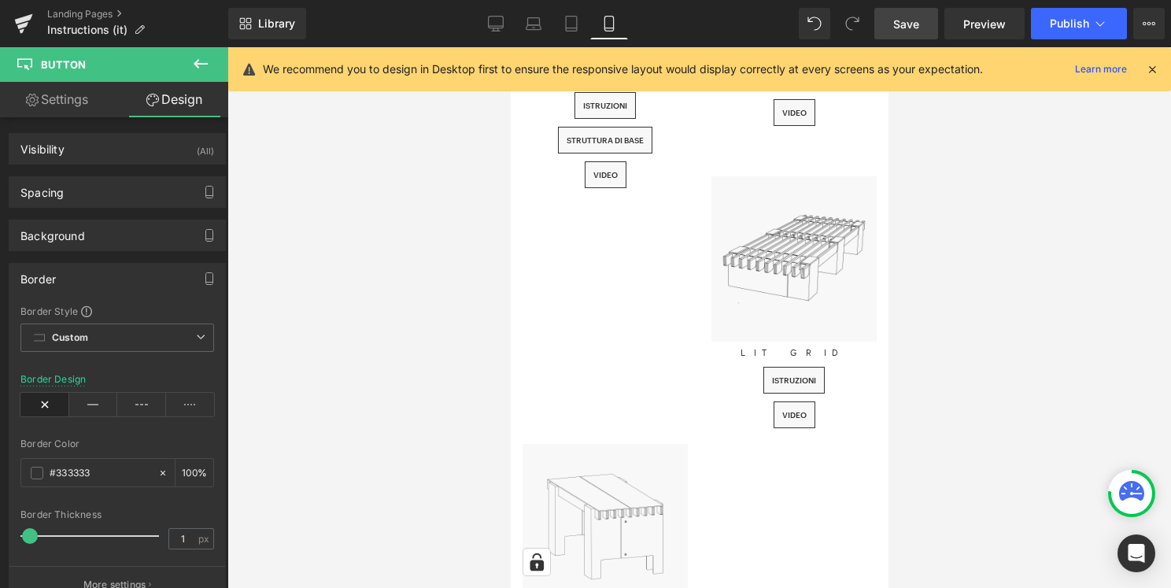
click at [920, 28] on link "Save" at bounding box center [906, 23] width 64 height 31
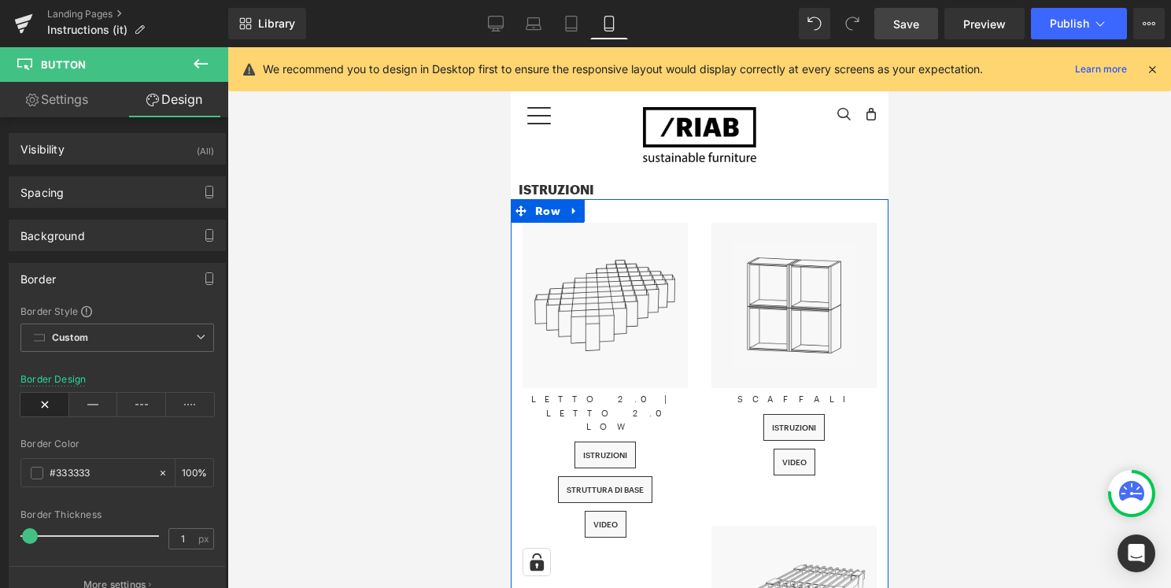
scroll to position [21, 0]
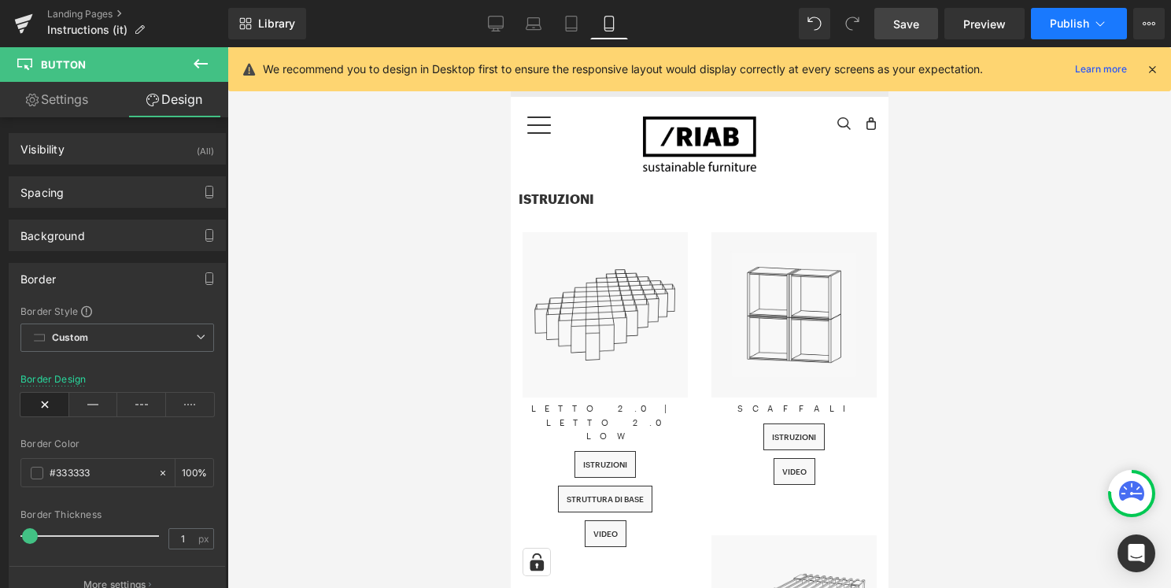
click at [1065, 20] on span "Publish" at bounding box center [1069, 23] width 39 height 13
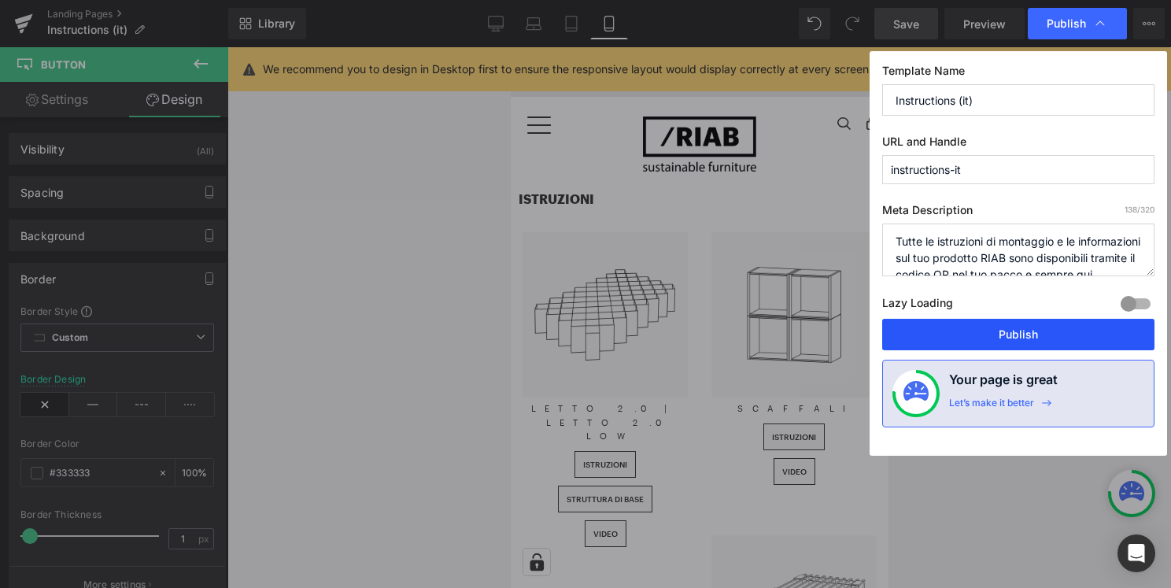
click at [967, 328] on button "Publish" at bounding box center [1018, 334] width 272 height 31
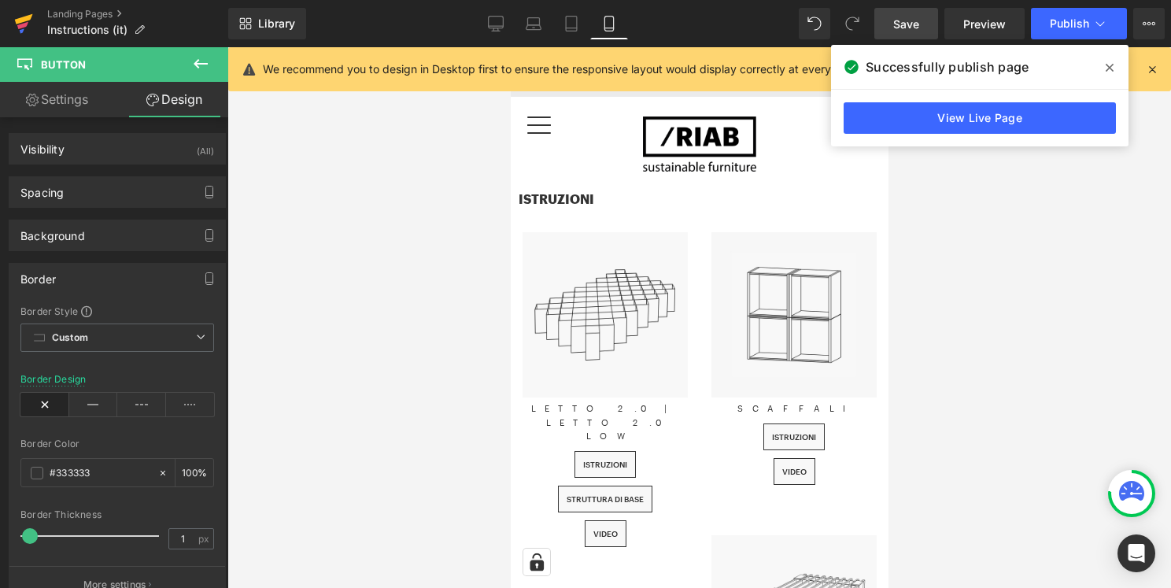
click at [20, 30] on icon at bounding box center [22, 30] width 5 height 5
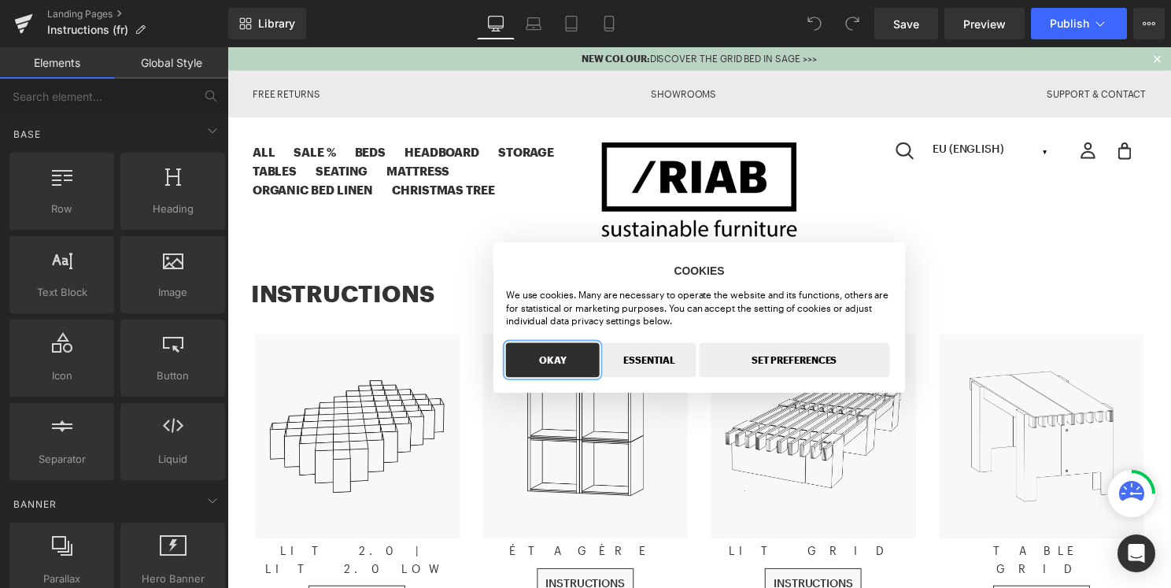
click at [542, 345] on button "OKAY" at bounding box center [555, 362] width 94 height 35
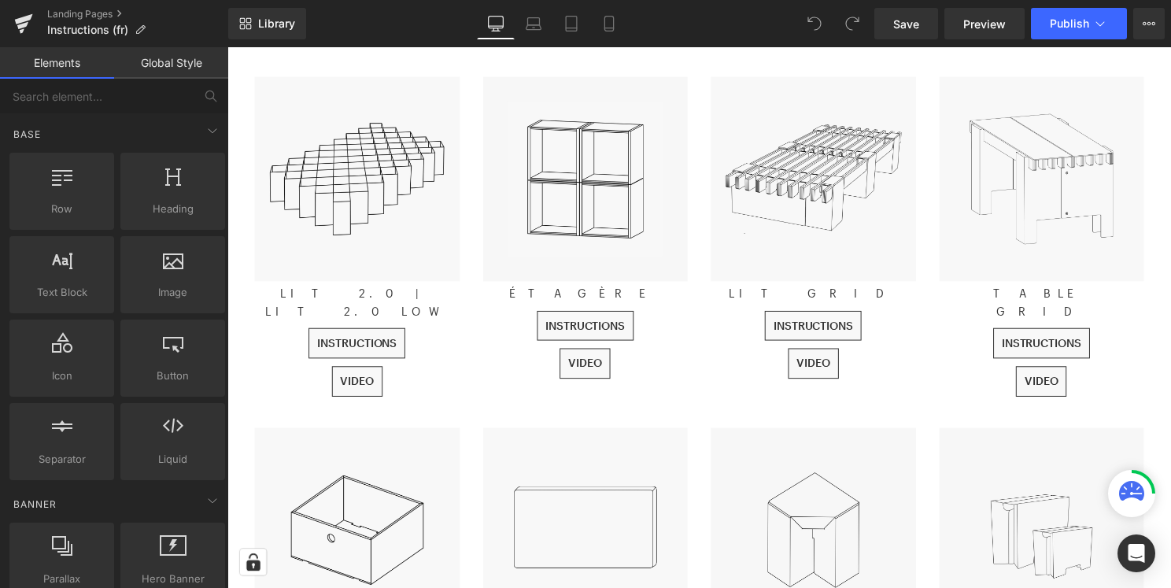
scroll to position [271, 0]
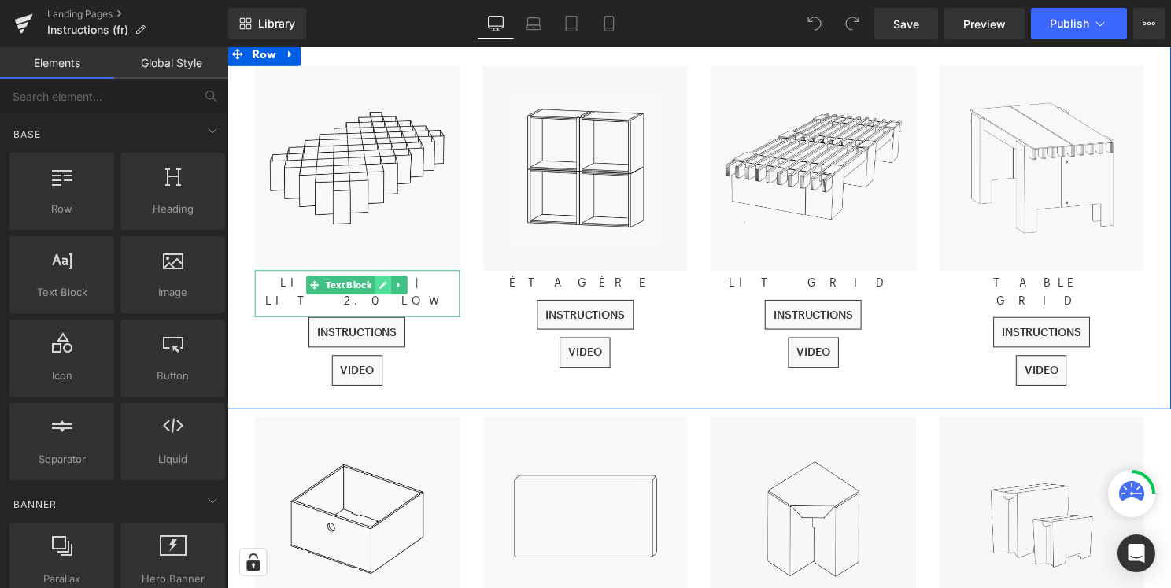
click at [386, 287] on icon at bounding box center [385, 287] width 8 height 8
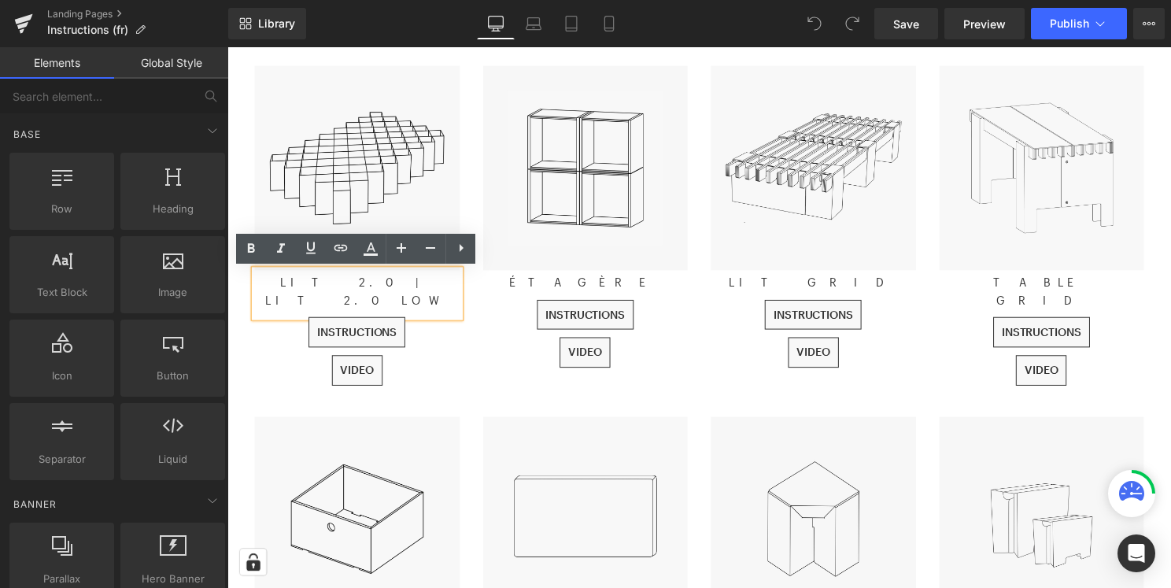
click at [346, 285] on p "LIT 2.0 | LIT 2.0 LOW" at bounding box center [358, 293] width 207 height 35
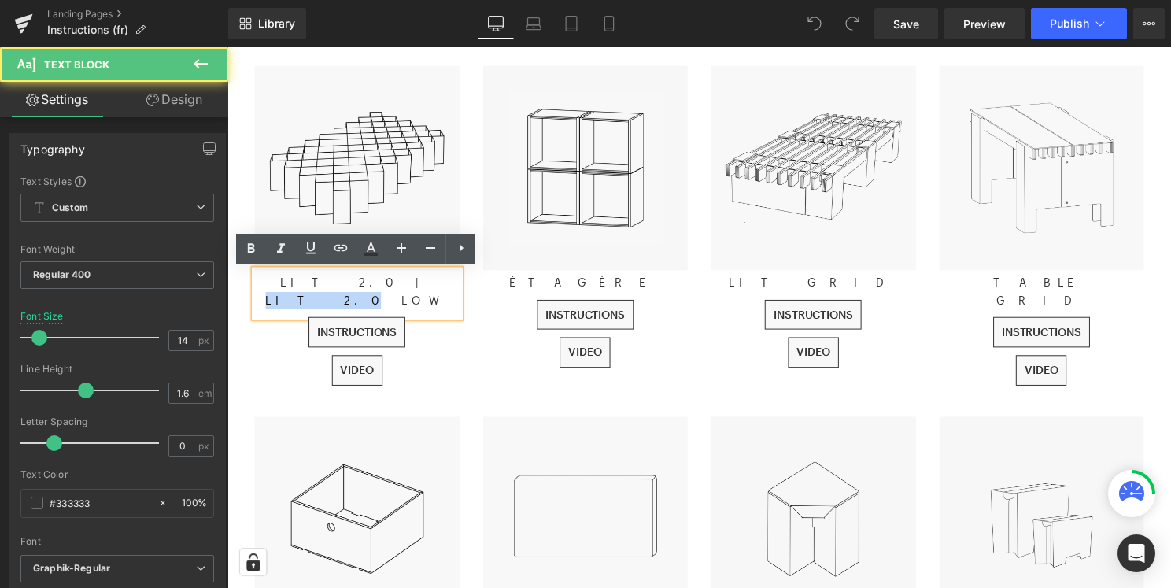
drag, startPoint x: 345, startPoint y: 286, endPoint x: 383, endPoint y: 286, distance: 37.8
click at [383, 286] on p "LIT 2.0 | LIT 2.0 LOW" at bounding box center [358, 293] width 207 height 35
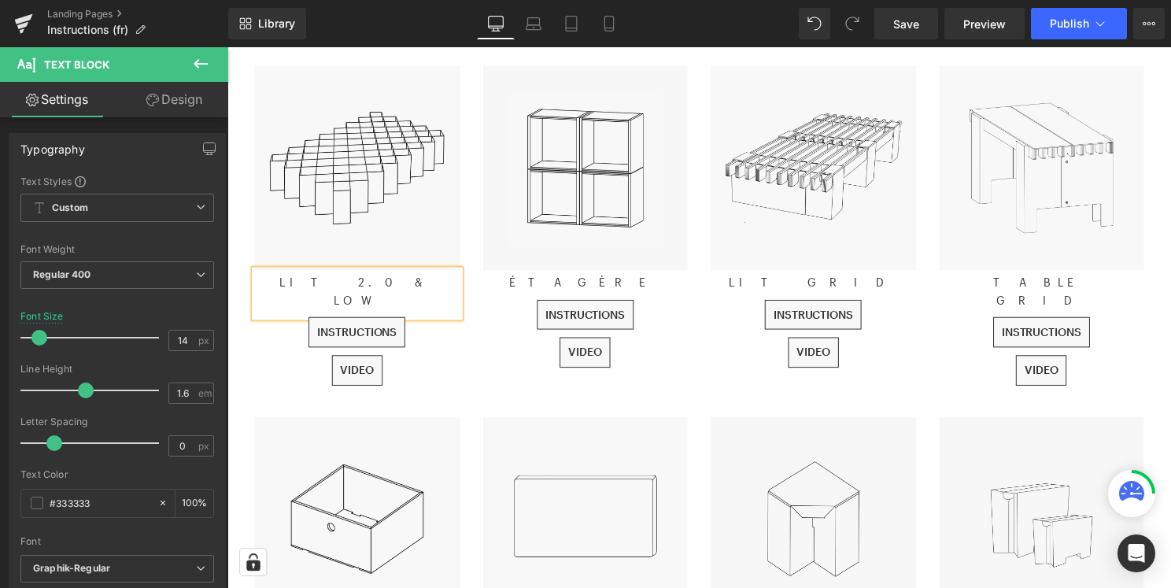
click at [467, 352] on div "Image LIT 2.0 & LOW Text Block INSTRUCTIONS Button VIDEO Button" at bounding box center [358, 235] width 231 height 338
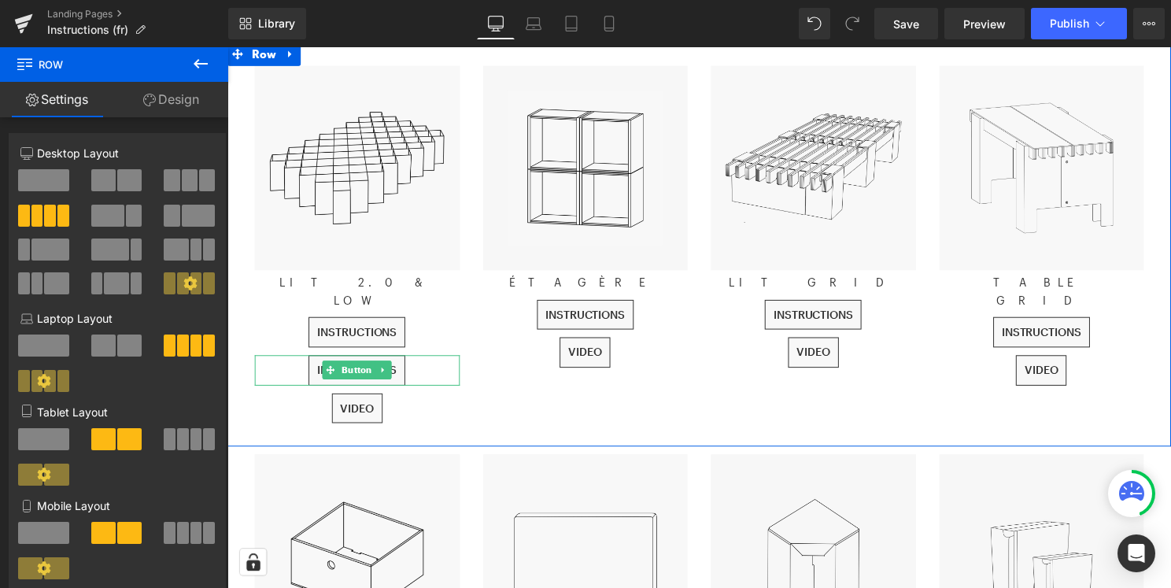
click at [422, 358] on div "INSTRUCTIONS" at bounding box center [358, 373] width 207 height 31
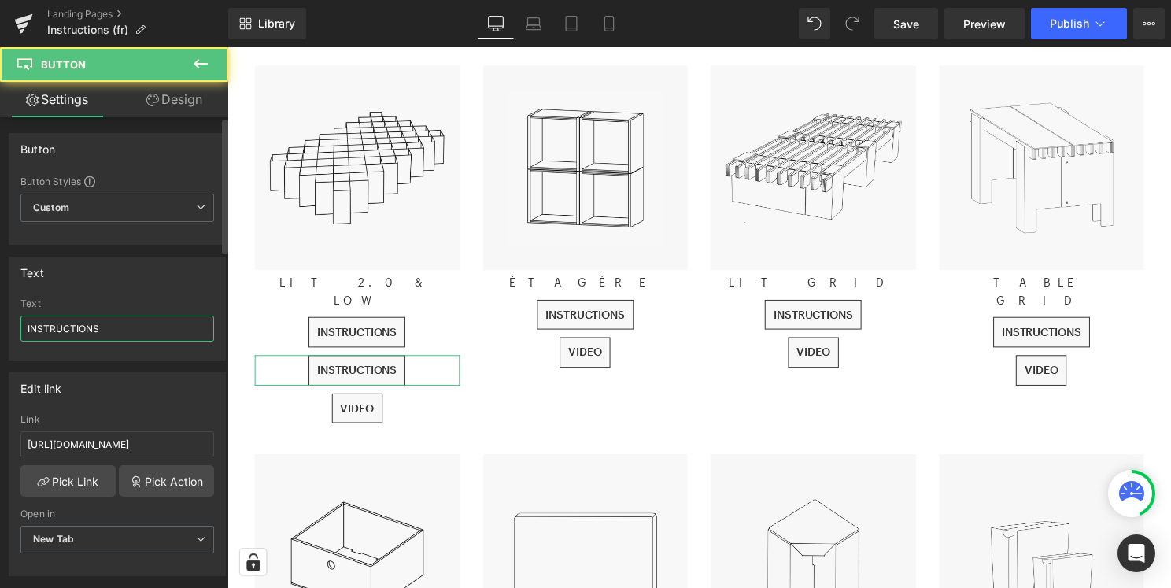
click at [129, 331] on input "INSTRUCTIONS" at bounding box center [117, 329] width 194 height 26
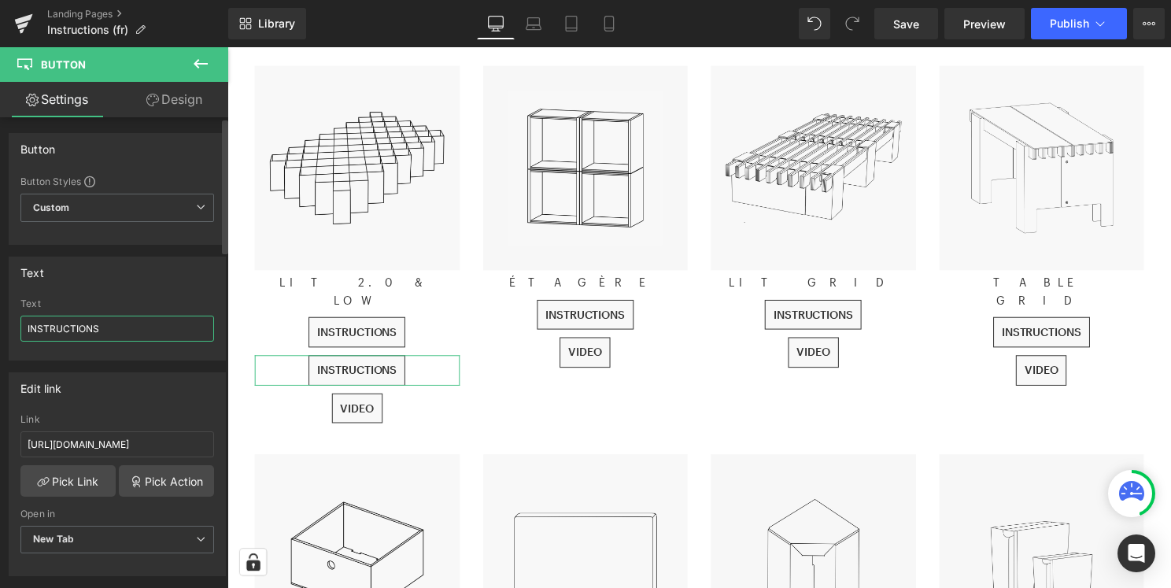
click at [129, 331] on input "INSTRUCTIONS" at bounding box center [117, 329] width 194 height 26
click at [72, 330] on input "Structure base" at bounding box center [117, 329] width 194 height 26
type input "Structure de base"
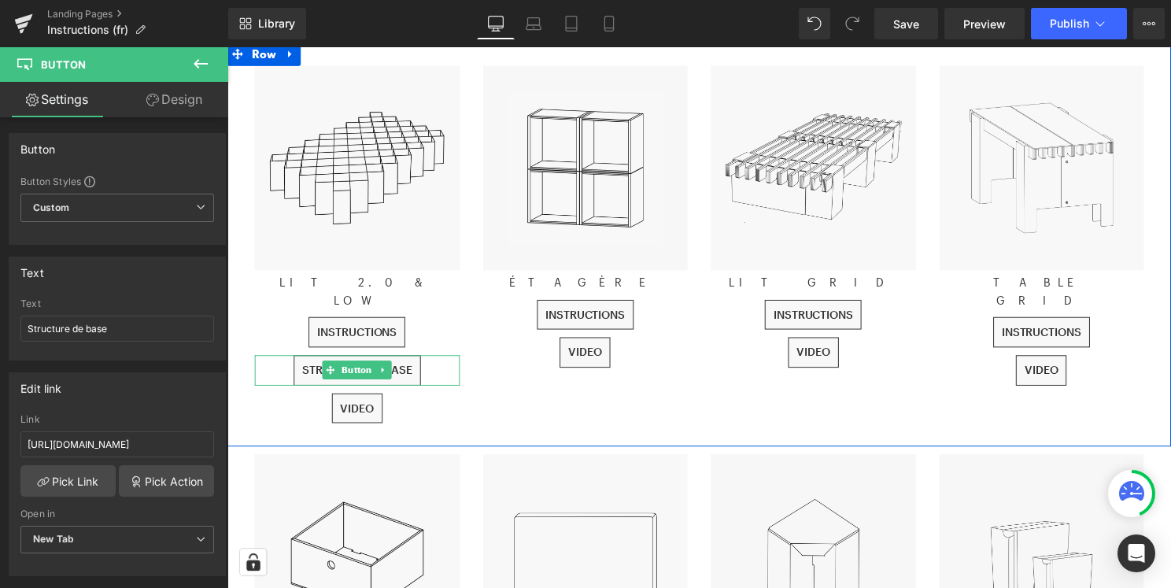
click at [444, 358] on div "Structure de base" at bounding box center [358, 373] width 207 height 31
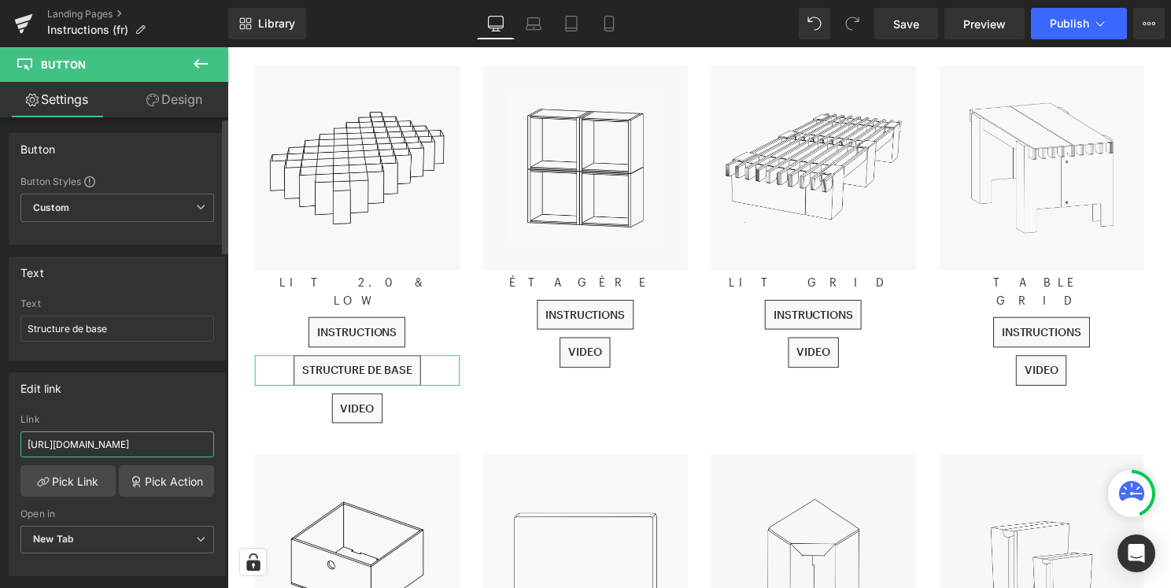
click at [147, 446] on input "https://cdn.shopify.com/s/files/1/0358/1501/files/INSTRUCTIONS_BETT_2.0_FR_2025…" at bounding box center [117, 444] width 194 height 26
paste input "594/7945/8001/files/GRUNDAUFBAU_BETT_2.0_FR_2025-V1.pdf?v=1755245816"
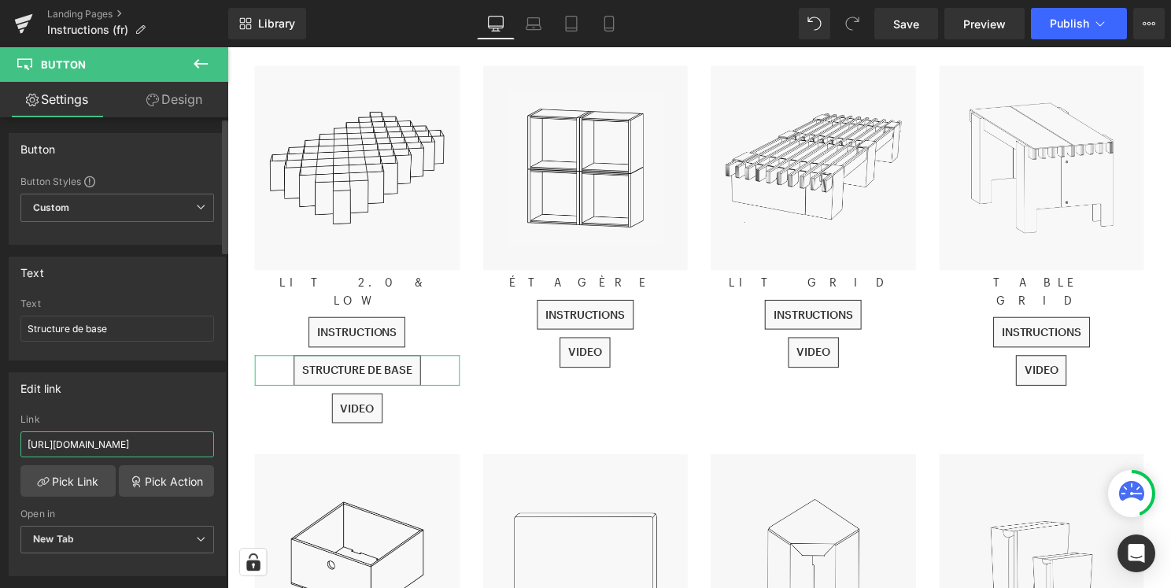
type input "https://cdn.shopify.com/s/files/1/0594/7945/8001/files/GRUNDAUFBAU_BETT_2.0_FR_…"
click at [176, 399] on div "Edit link" at bounding box center [117, 388] width 216 height 30
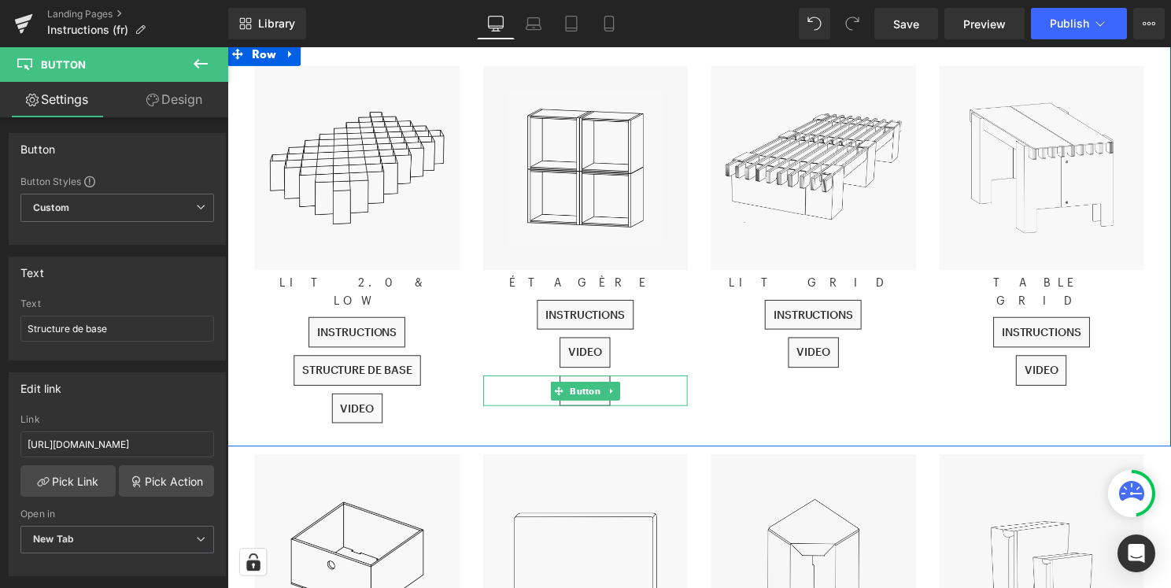
click at [634, 394] on div "VIDEO" at bounding box center [589, 393] width 207 height 31
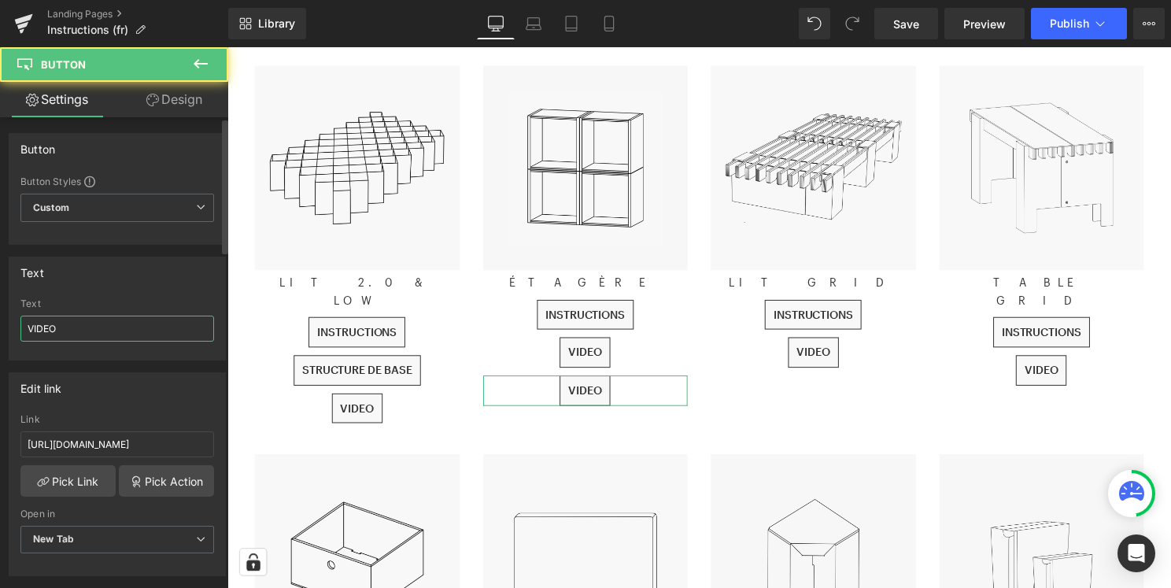
click at [100, 333] on input "VIDEO" at bounding box center [117, 329] width 194 height 26
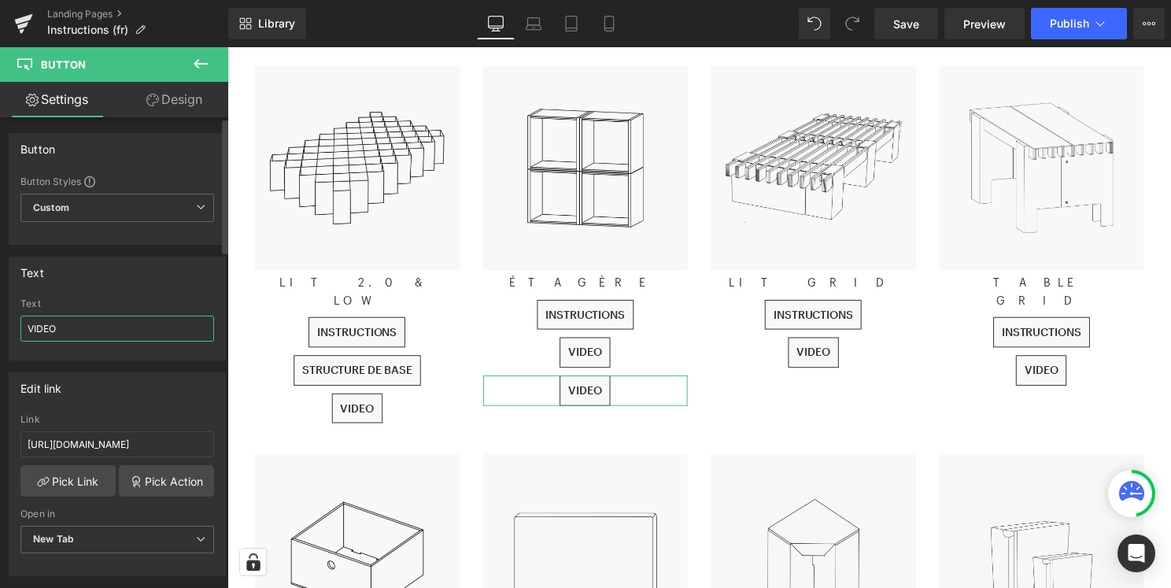
click at [100, 333] on input "VIDEO" at bounding box center [117, 329] width 194 height 26
click at [135, 441] on input "[URL][DOMAIN_NAME]" at bounding box center [117, 444] width 194 height 26
click at [179, 97] on link "Design" at bounding box center [174, 99] width 114 height 35
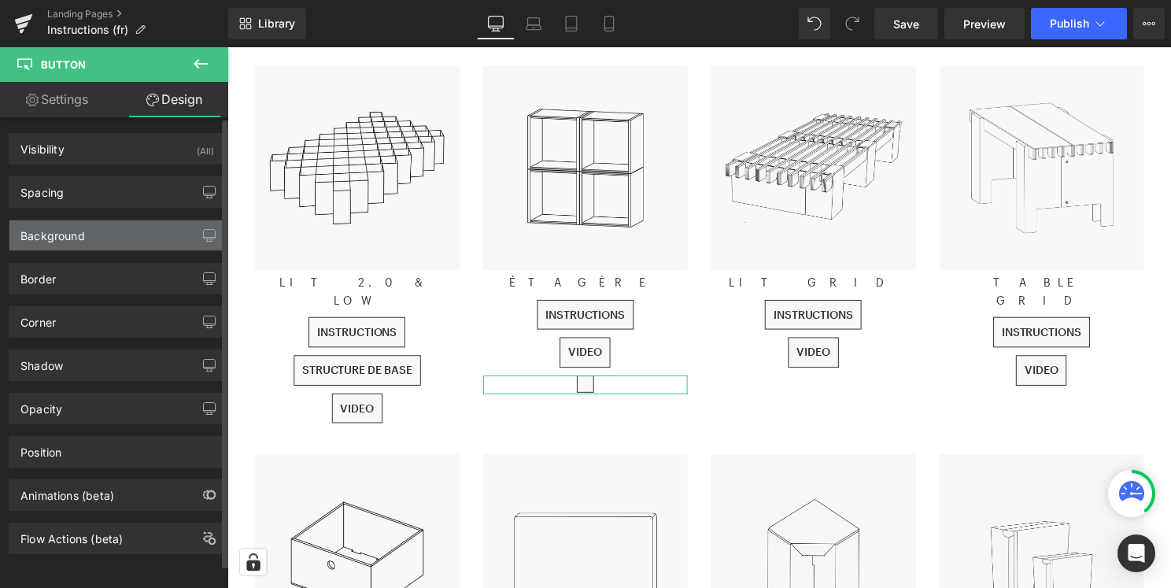
click at [146, 231] on div "Background" at bounding box center [117, 235] width 216 height 30
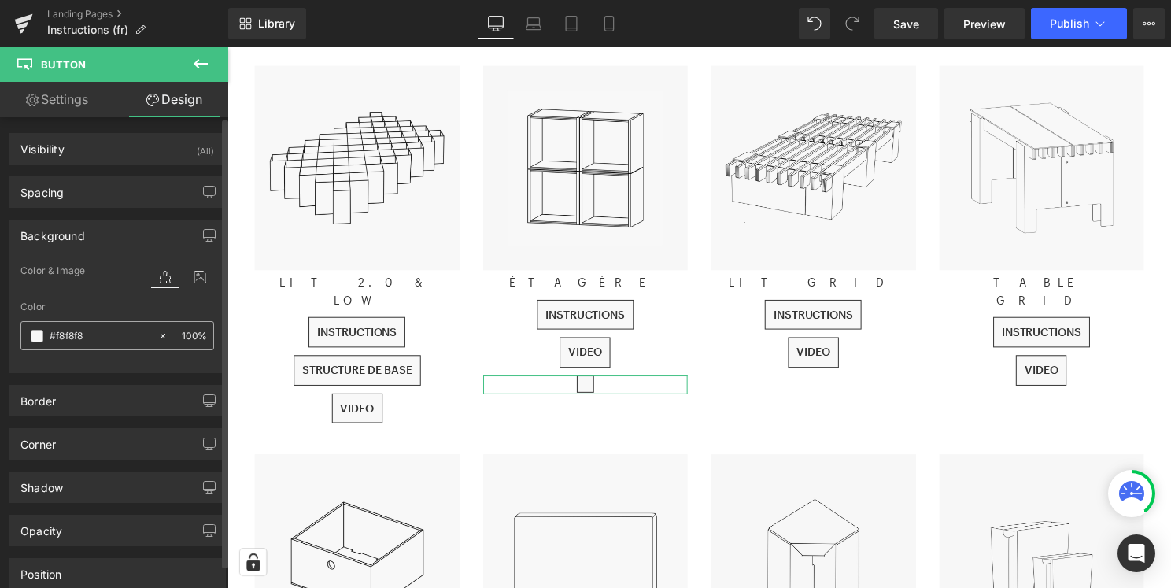
click at [85, 344] on input "#f8f8f8" at bounding box center [100, 335] width 101 height 17
type input "f"
type input "0"
type input "fff"
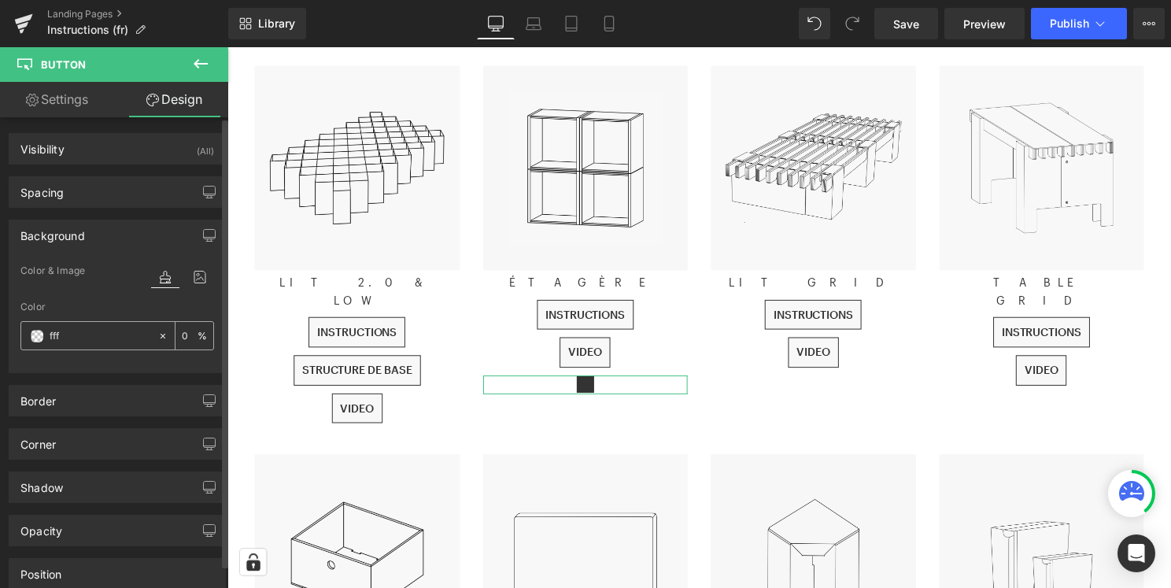
type input "100"
type input "fffff"
type input "0"
type input "ffffff"
type input "100"
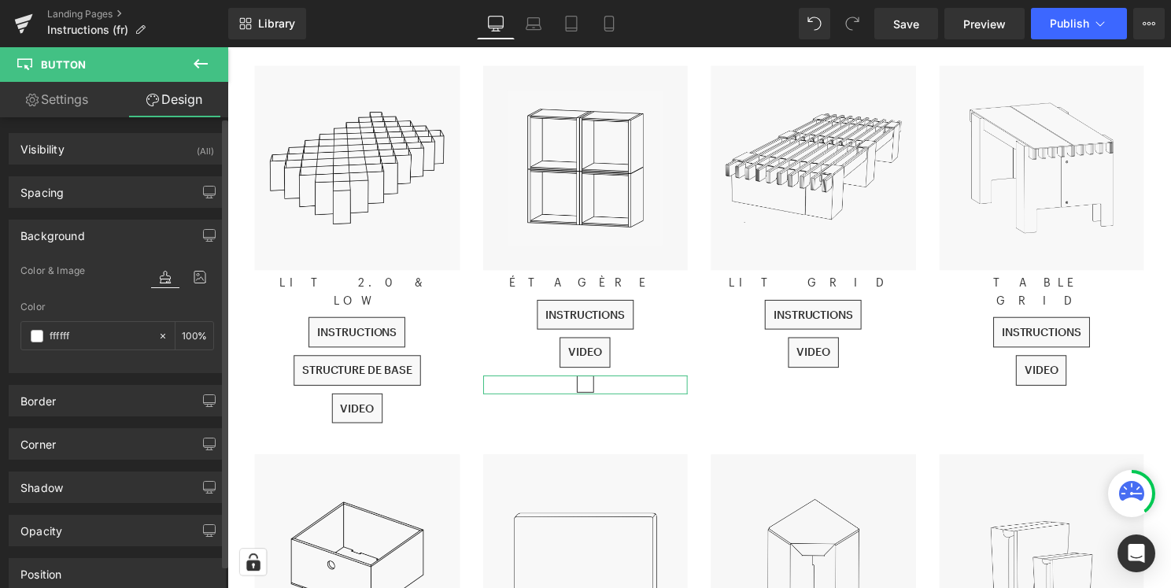
type input "#ffffff"
click at [110, 231] on div "Background" at bounding box center [117, 235] width 216 height 30
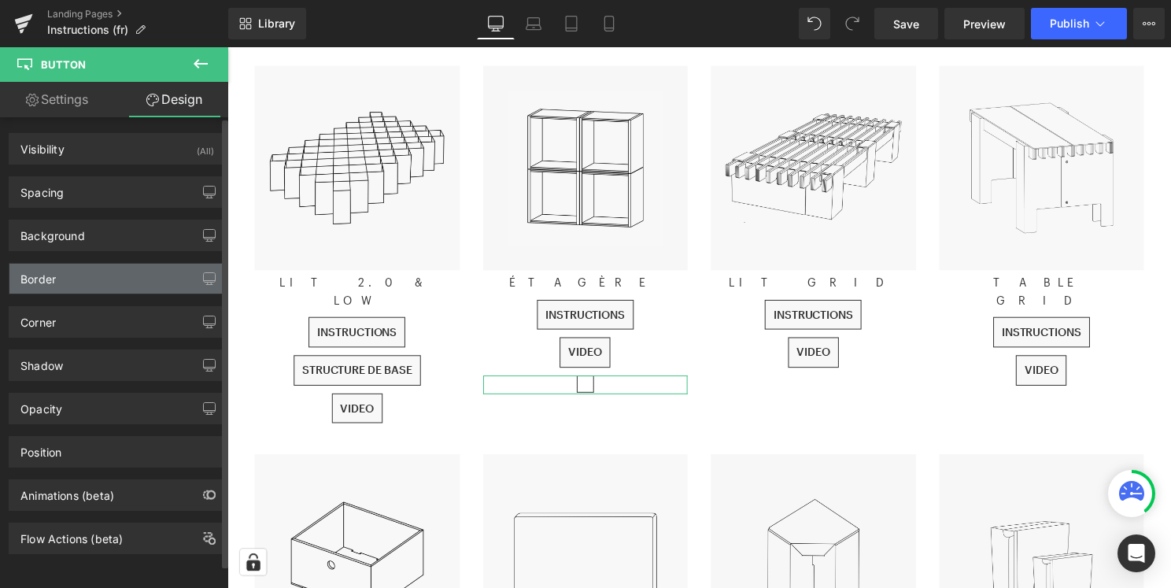
click at [102, 290] on div "Border" at bounding box center [117, 279] width 216 height 30
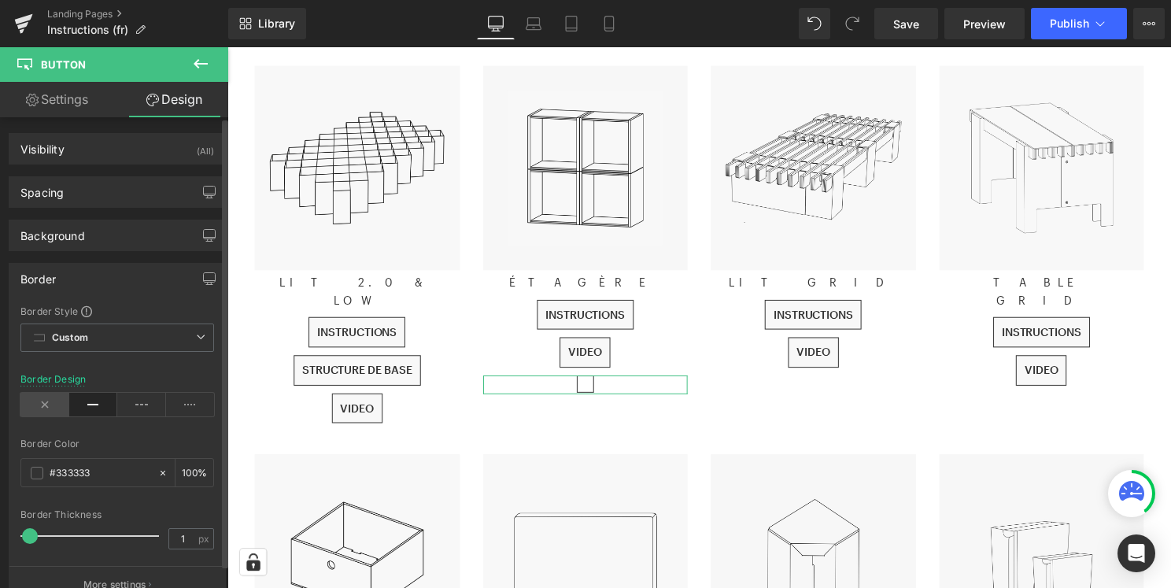
click at [47, 409] on icon at bounding box center [44, 405] width 49 height 24
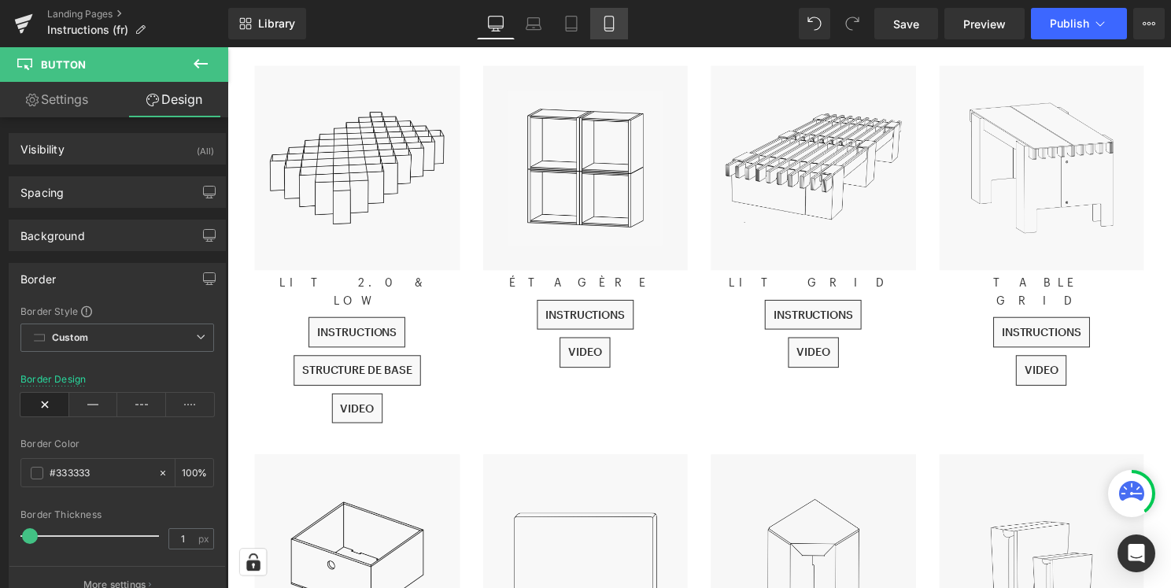
click at [617, 24] on icon at bounding box center [609, 24] width 16 height 16
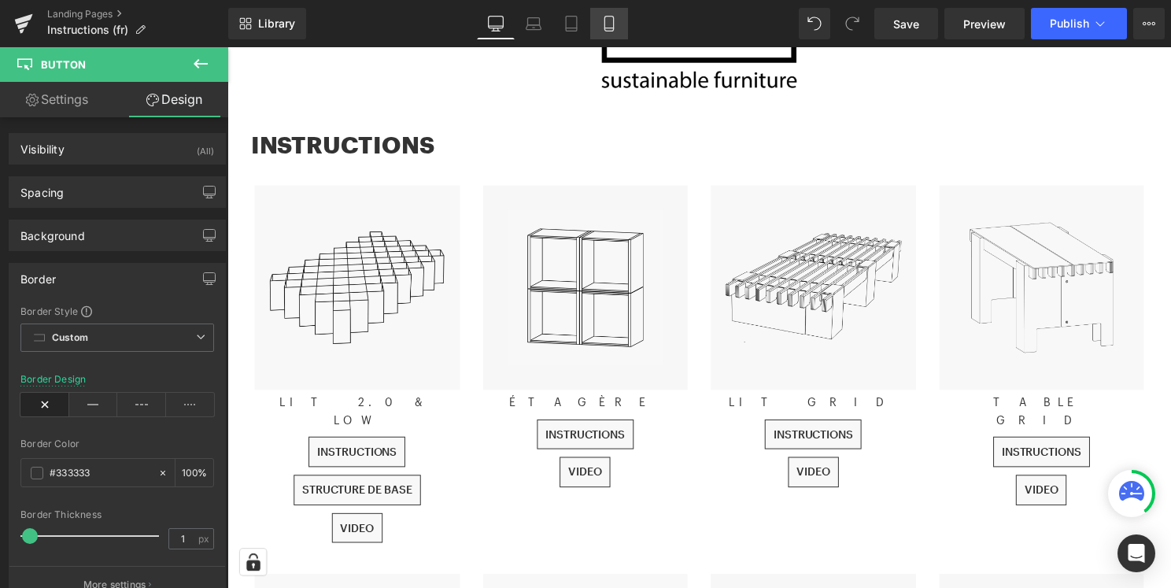
type input "100"
type input "0.5"
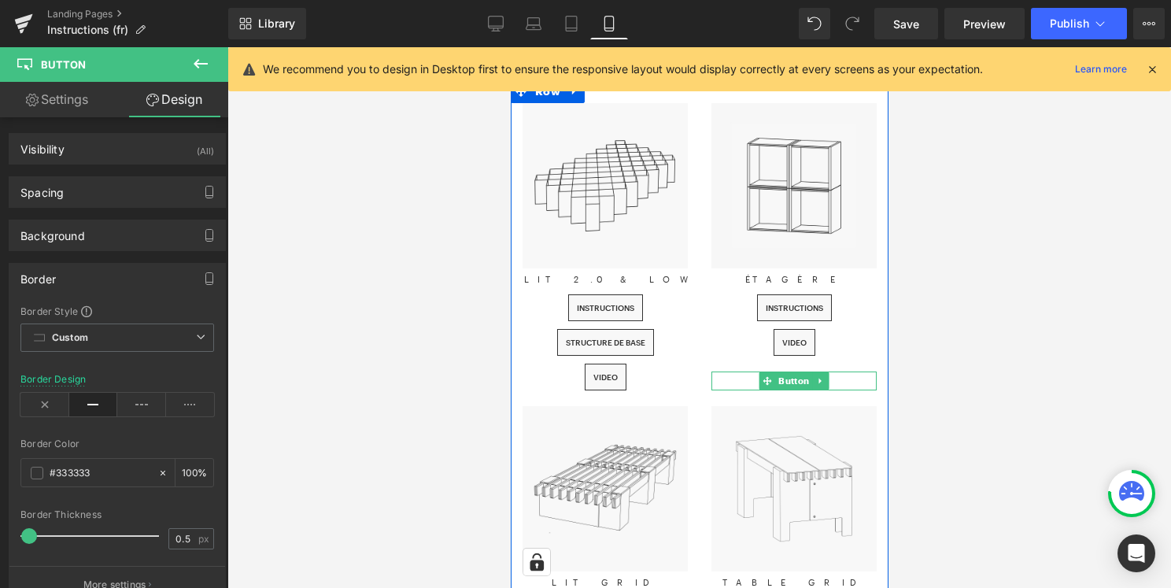
click at [839, 379] on div at bounding box center [793, 380] width 165 height 19
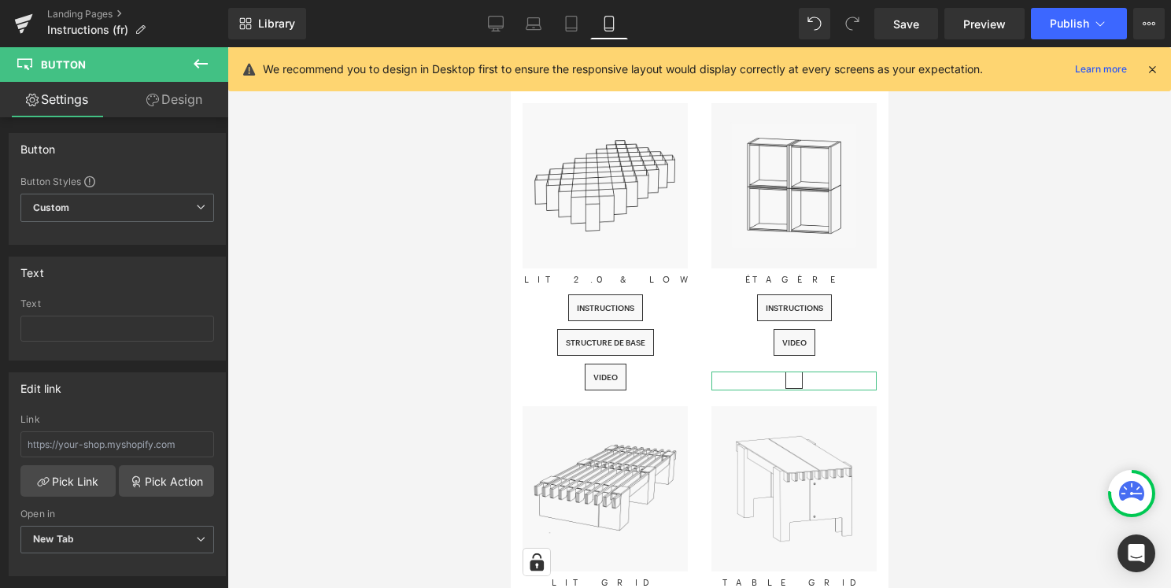
click at [180, 111] on link "Design" at bounding box center [174, 99] width 114 height 35
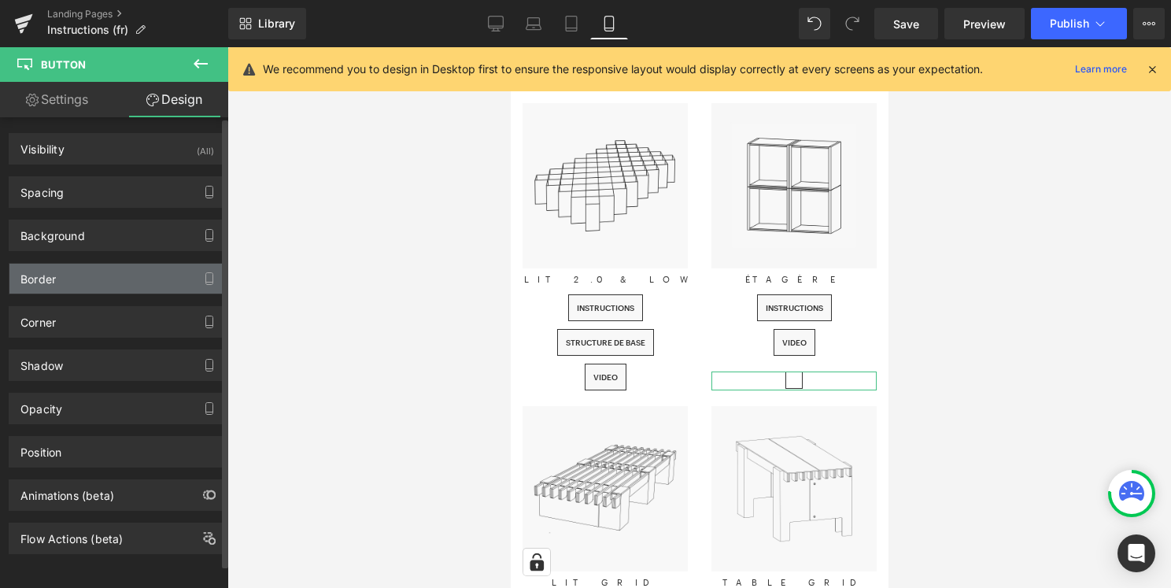
click at [105, 273] on div "Border" at bounding box center [117, 279] width 216 height 30
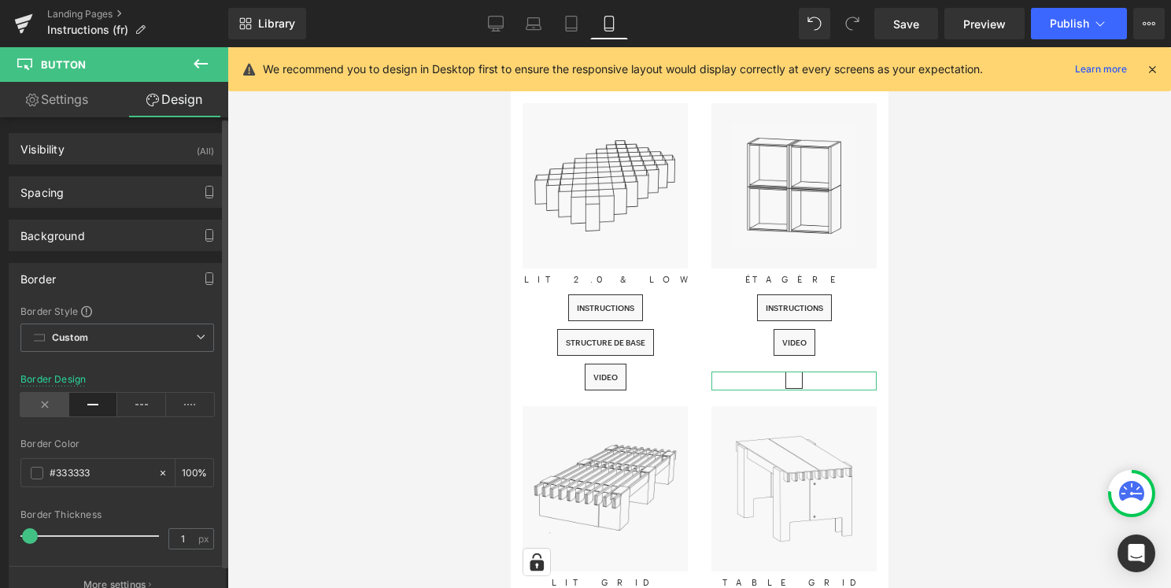
click at [54, 404] on icon at bounding box center [44, 405] width 49 height 24
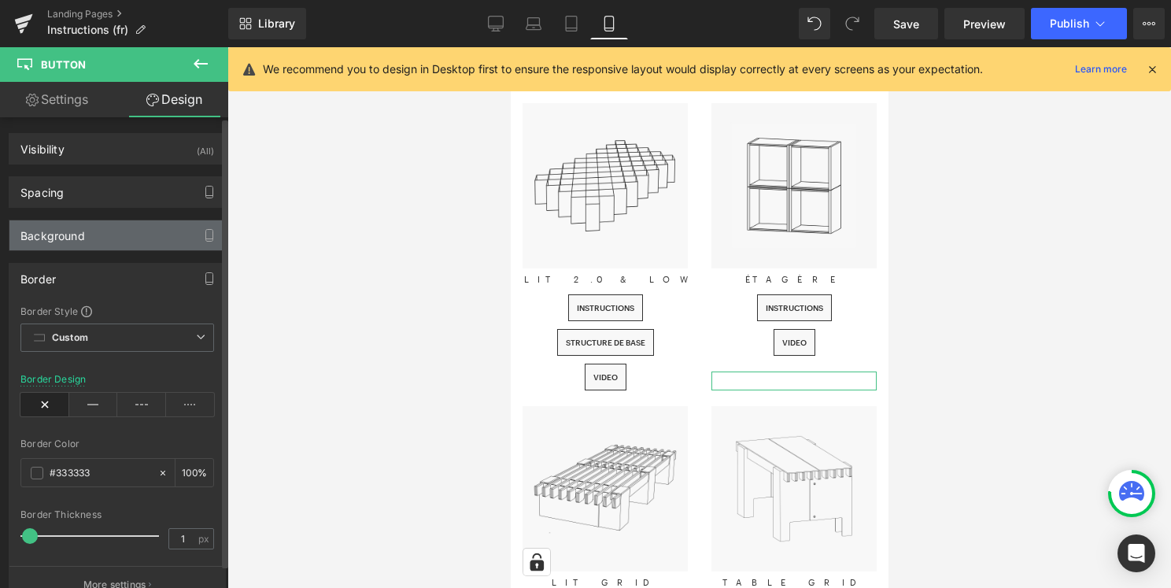
click at [149, 237] on div "Background" at bounding box center [117, 235] width 216 height 30
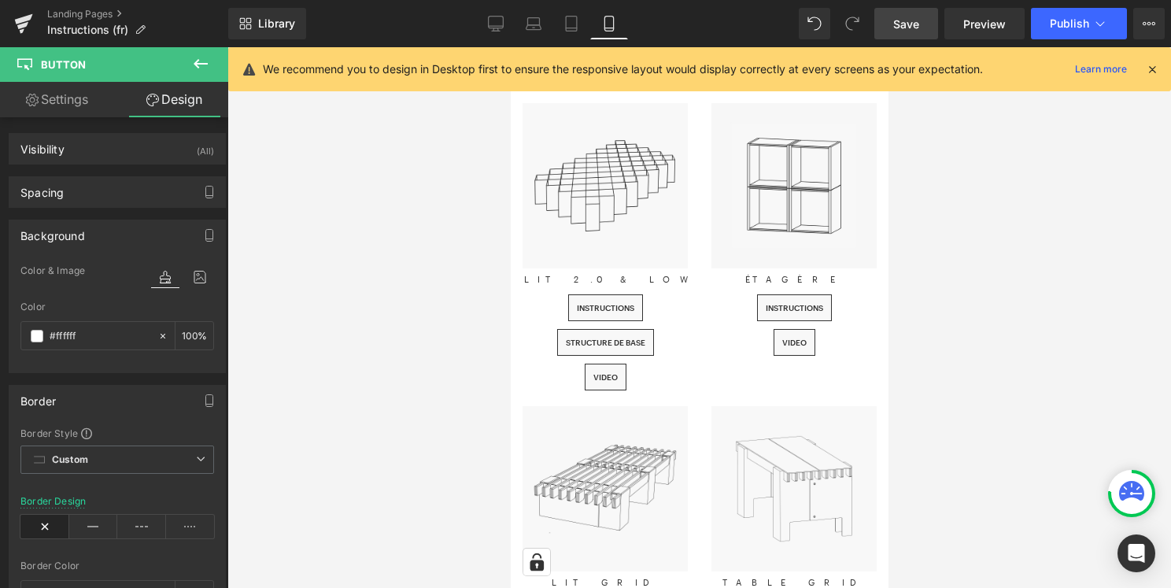
click at [889, 27] on link "Save" at bounding box center [906, 23] width 64 height 31
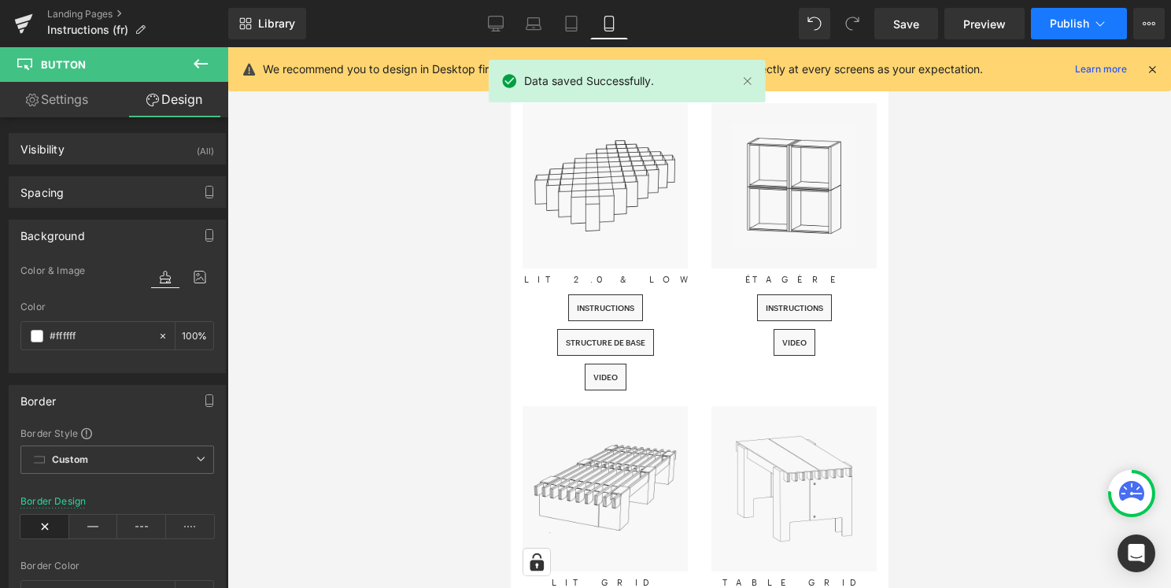
click at [1065, 20] on span "Publish" at bounding box center [1069, 23] width 39 height 13
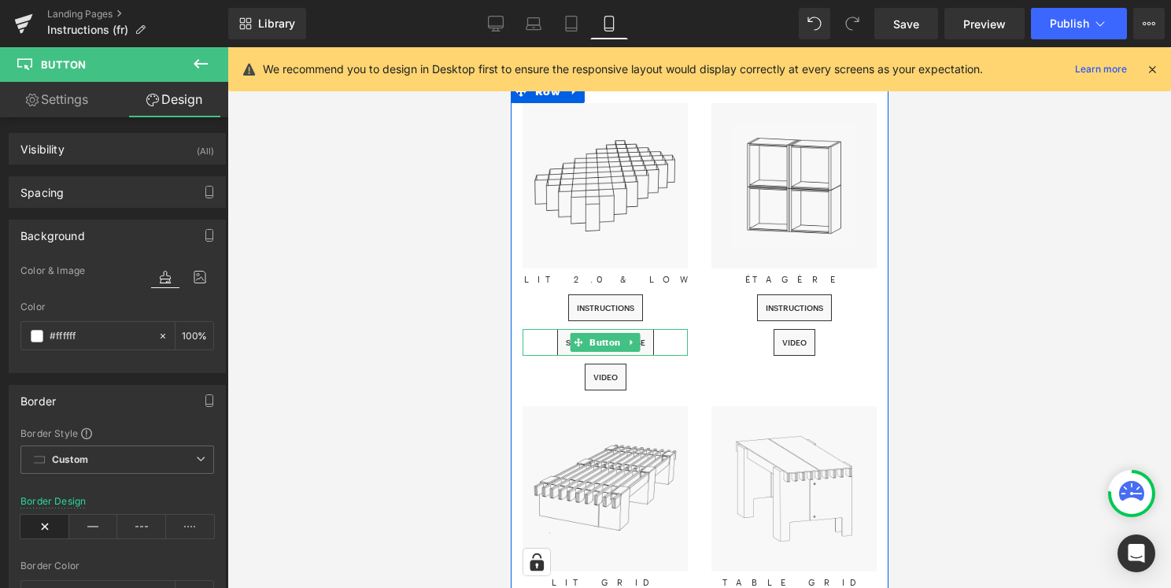
click at [666, 343] on div "Structure de base" at bounding box center [604, 342] width 165 height 27
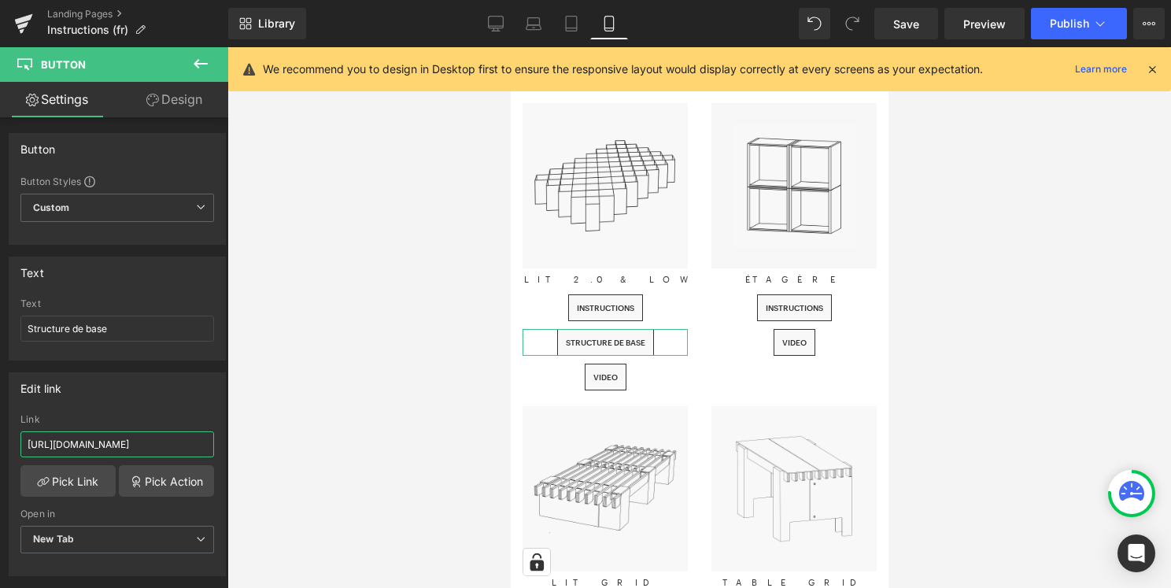
scroll to position [0, 338]
drag, startPoint x: 131, startPoint y: 445, endPoint x: 330, endPoint y: 445, distance: 199.1
click at [330, 445] on div "You are previewing how the will restyle your page. You can not edit Elements in…" at bounding box center [585, 307] width 1171 height 615
click at [62, 447] on input "https://cdn.shopify.com/s/files/1/0594/7945/8001/files/GRUNDAUFBAU_BETT_2.0_FR_…" at bounding box center [117, 444] width 194 height 26
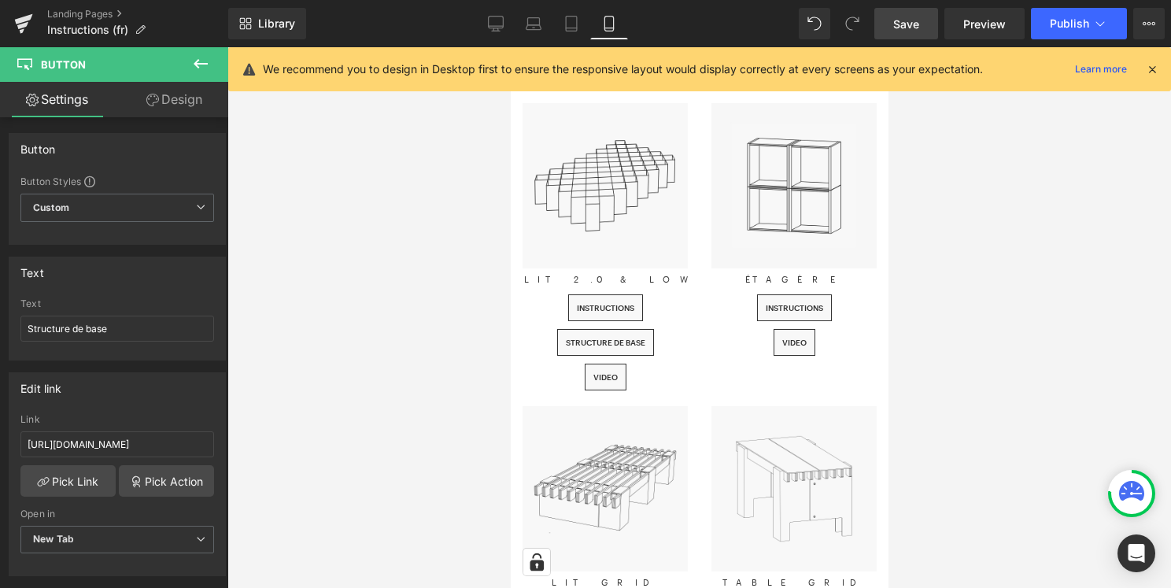
click at [900, 28] on span "Save" at bounding box center [906, 24] width 26 height 17
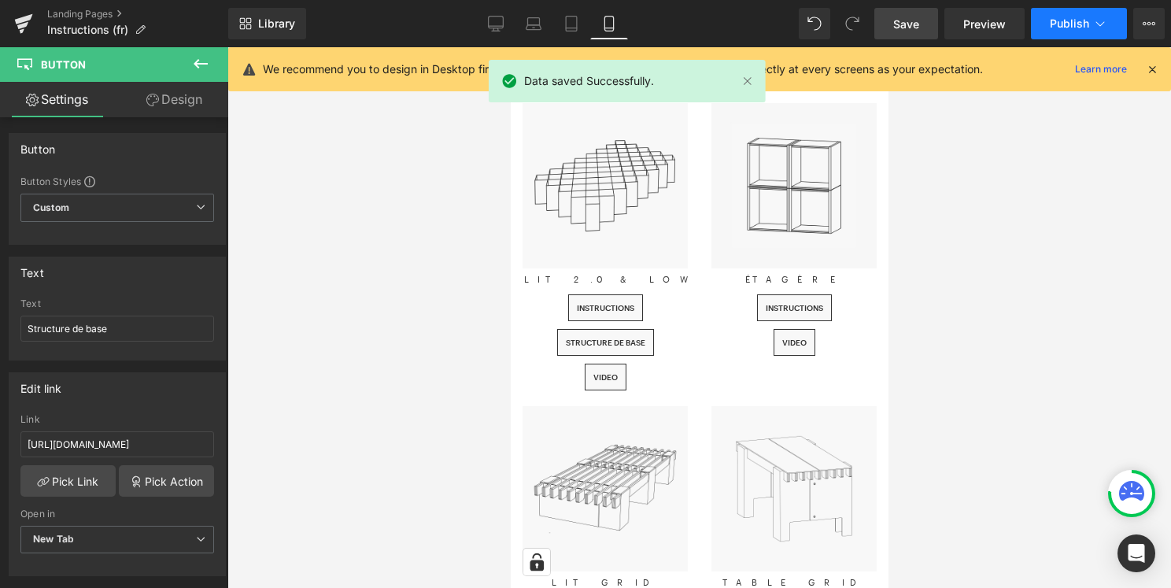
click at [1058, 24] on span "Publish" at bounding box center [1069, 23] width 39 height 13
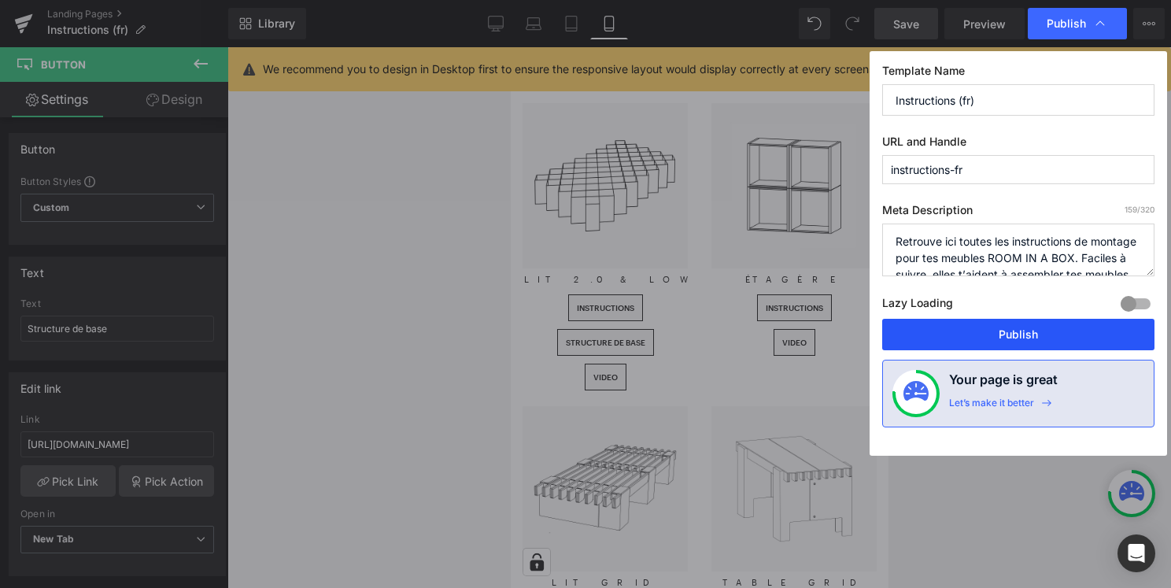
click at [969, 335] on button "Publish" at bounding box center [1018, 334] width 272 height 31
